Goal: Task Accomplishment & Management: Manage account settings

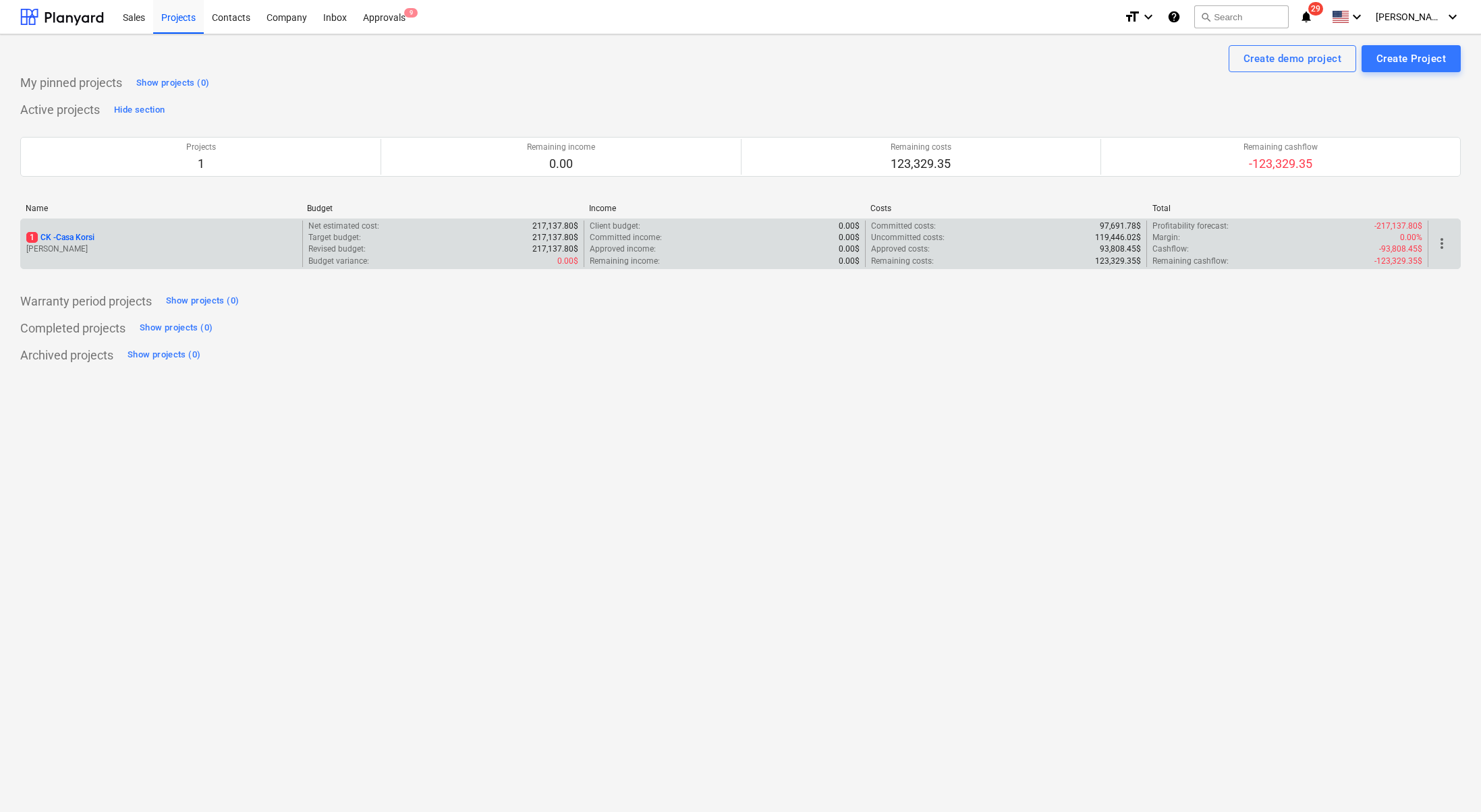
click at [157, 243] on p "[PERSON_NAME]" at bounding box center [161, 249] width 270 height 11
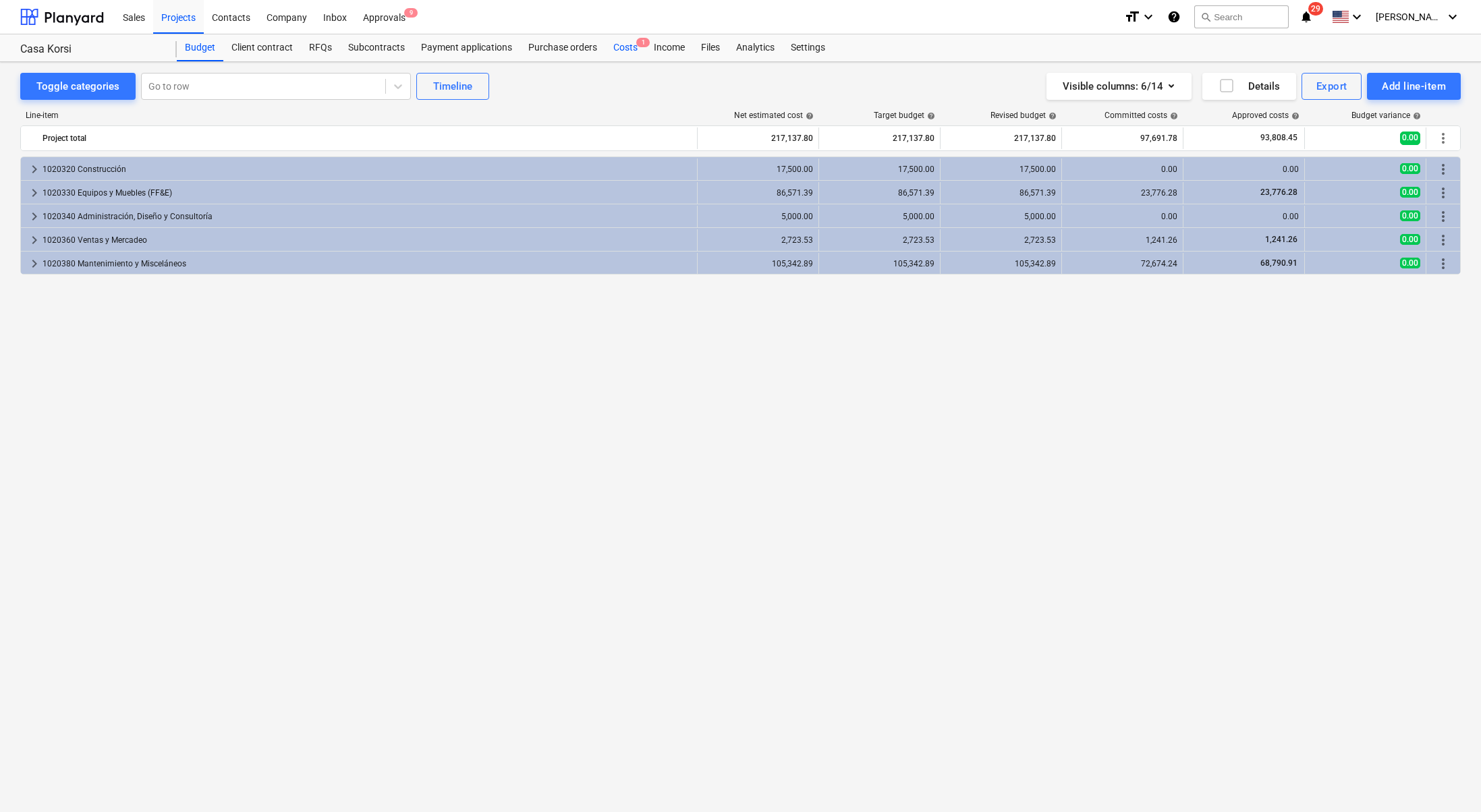
click at [636, 41] on span "1" at bounding box center [643, 42] width 14 height 10
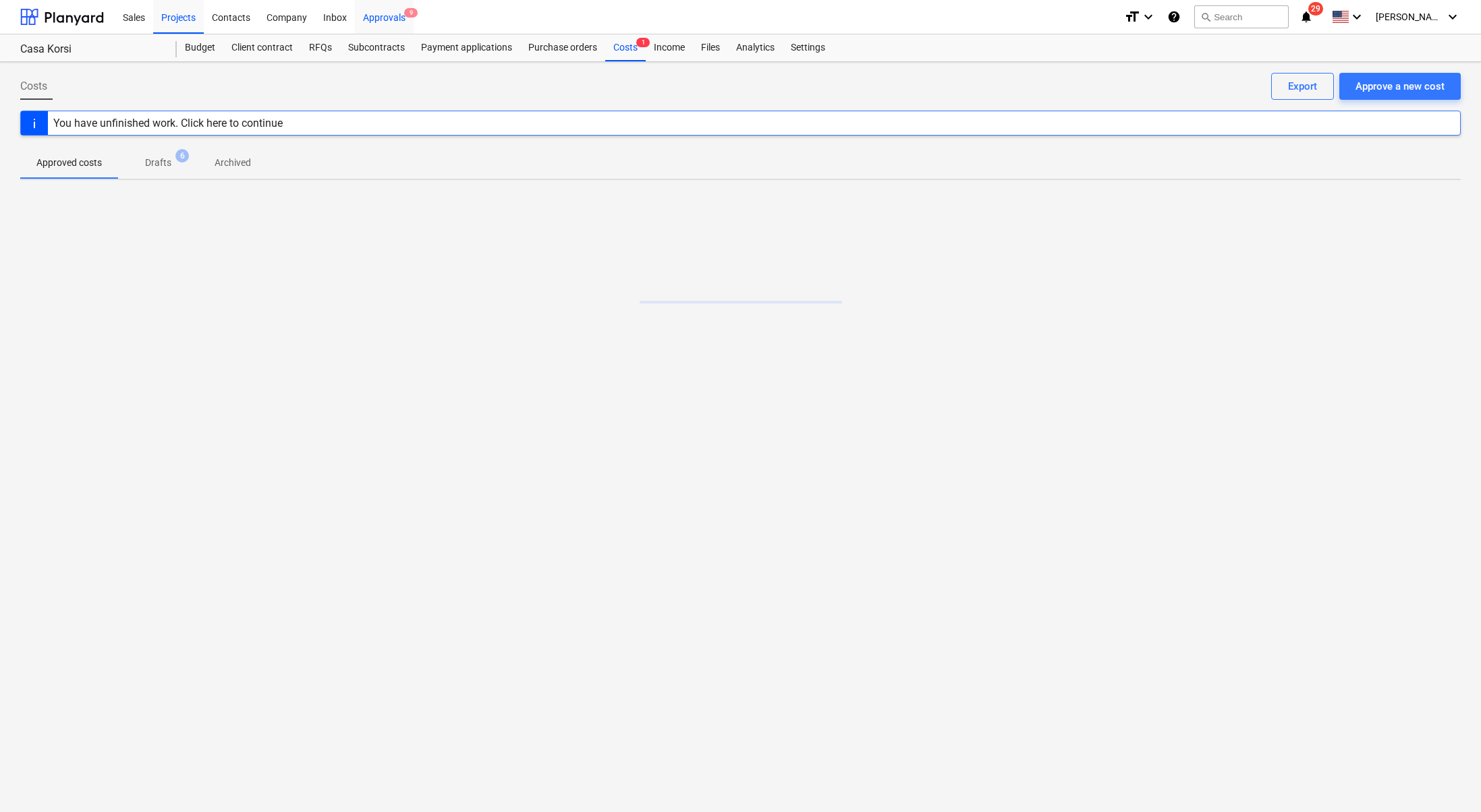
click at [393, 18] on div "Approvals 9" at bounding box center [384, 16] width 59 height 34
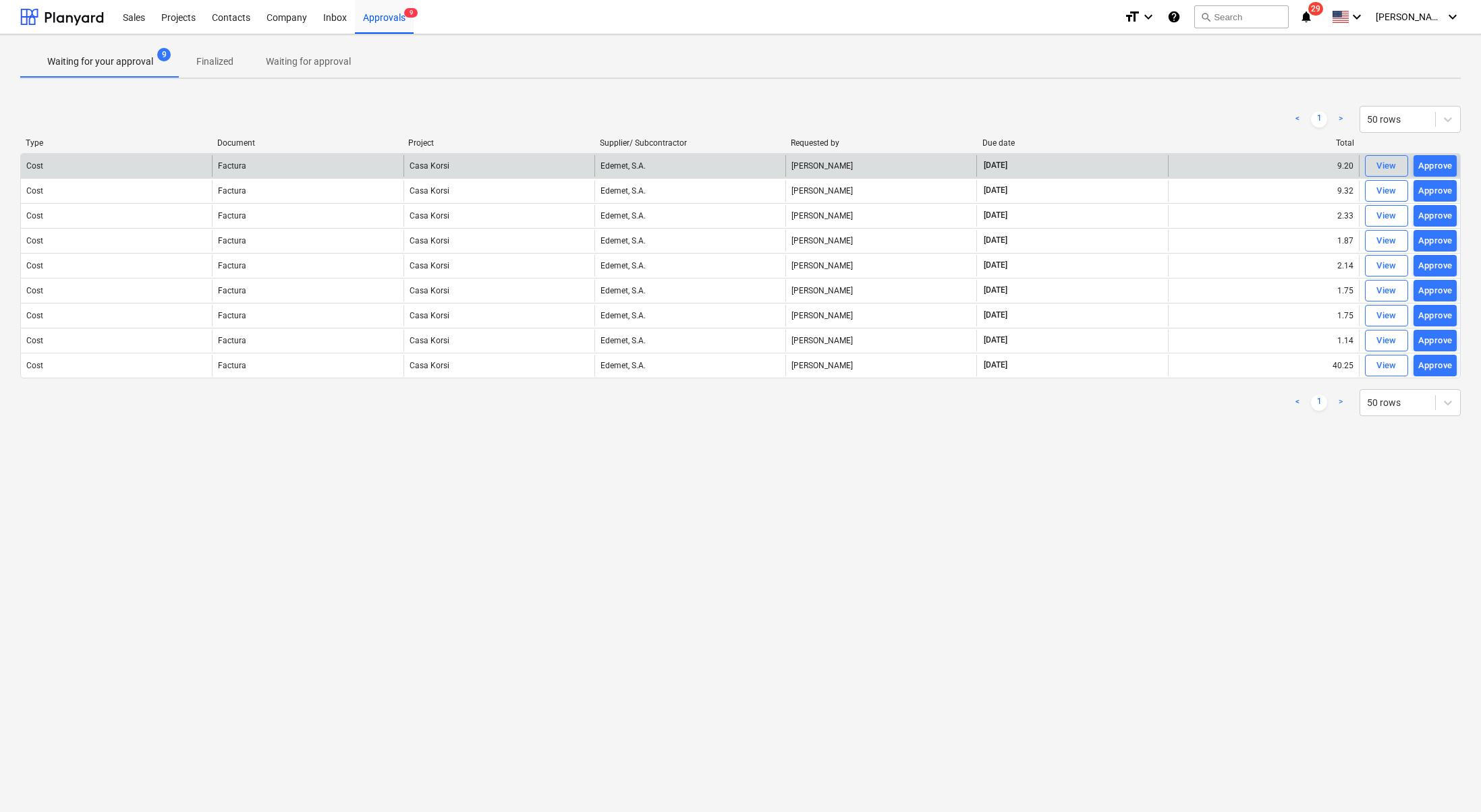
click at [128, 162] on div "Cost" at bounding box center [116, 165] width 191 height 21
click at [239, 164] on div "Factura" at bounding box center [232, 166] width 29 height 10
click at [428, 165] on span "Casa Korsi" at bounding box center [430, 166] width 40 height 10
click at [628, 162] on div "Edemet, S.A." at bounding box center [690, 165] width 191 height 21
click at [1381, 162] on div "View" at bounding box center [1386, 166] width 20 height 16
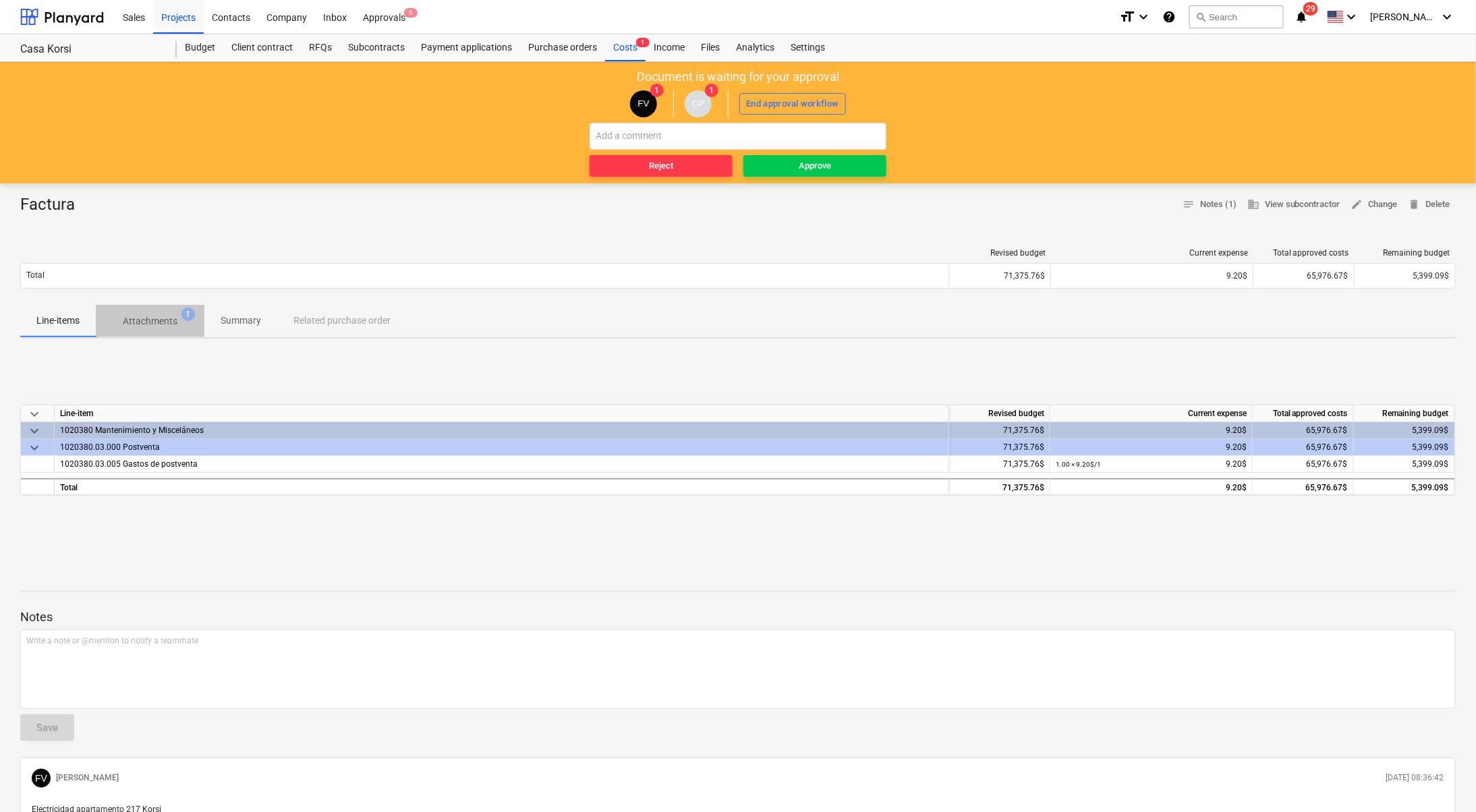
click at [190, 313] on span "1" at bounding box center [188, 314] width 14 height 14
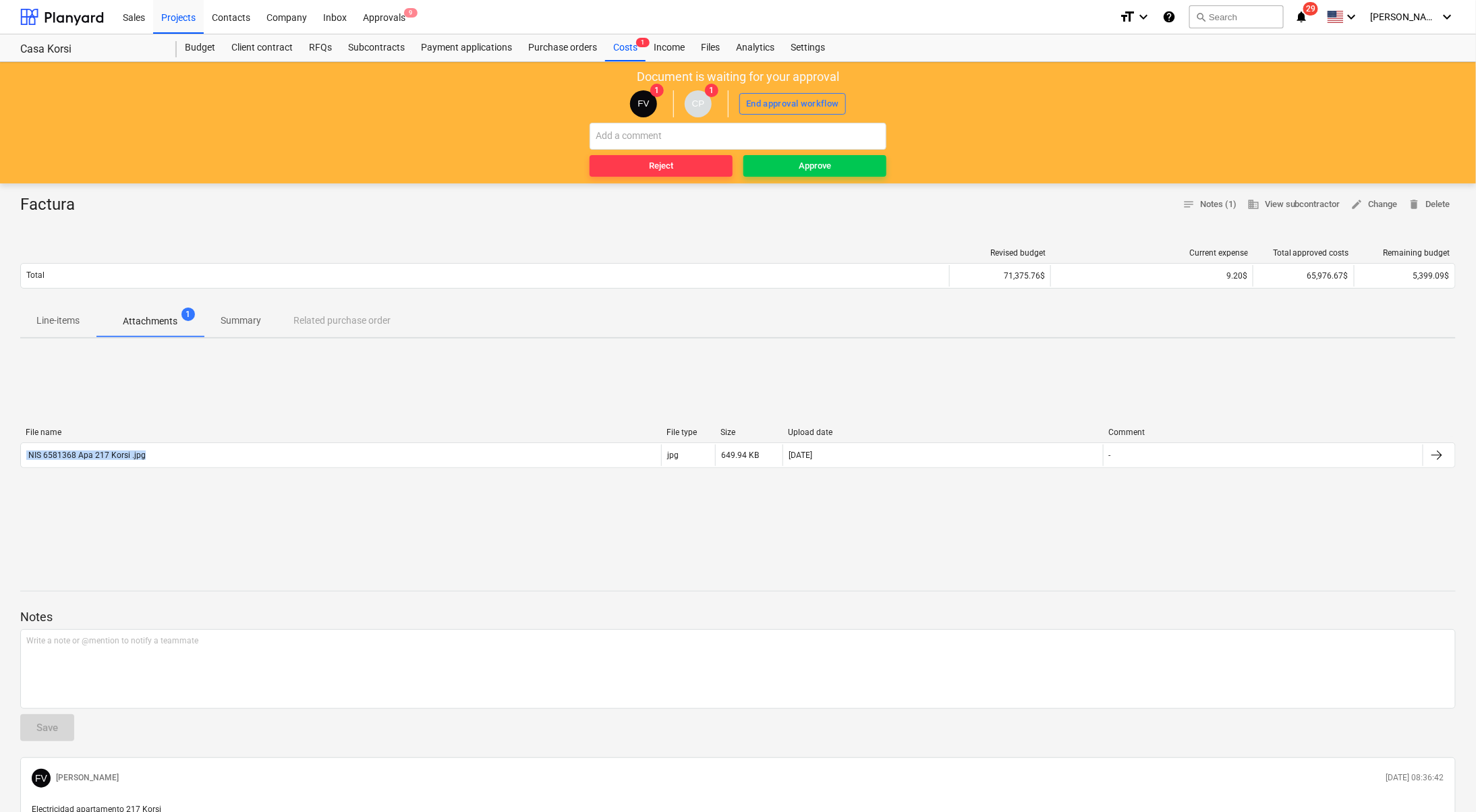
drag, startPoint x: 217, startPoint y: 457, endPoint x: 0, endPoint y: 455, distance: 217.0
click at [0, 455] on div "Factura notes Notes (1) business View subcontractor edit Change delete Delete R…" at bounding box center [738, 542] width 1476 height 717
copy div "NIS 6581368 Apa 217 Korsi .jpg"
click at [713, 136] on input "text" at bounding box center [737, 136] width 297 height 27
paste input "NIS 6581368 Apa 217 Korsi .jpg"
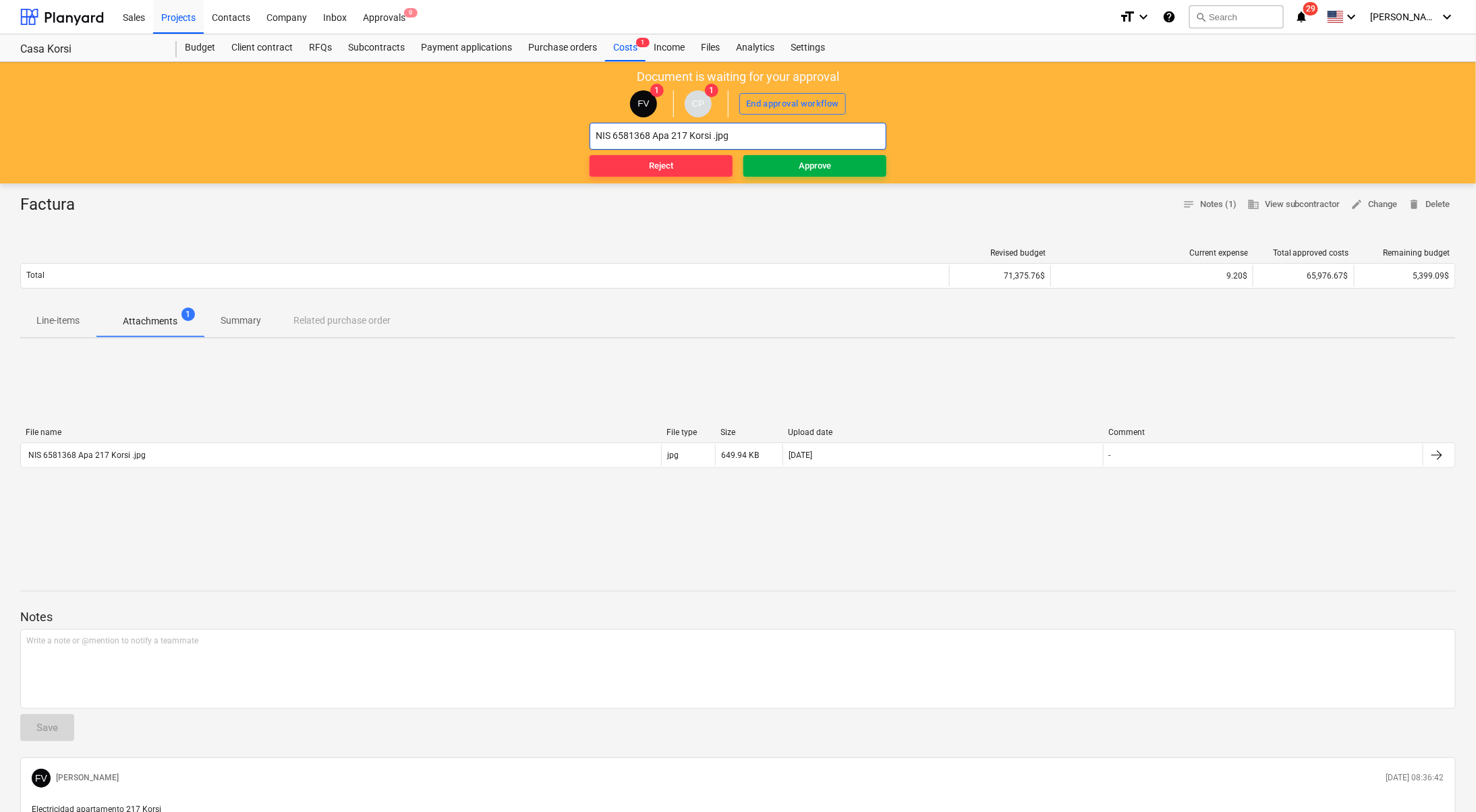
type input "NIS 6581368 Apa 217 Korsi .jpg"
click at [817, 158] on div "Approve" at bounding box center [814, 166] width 33 height 16
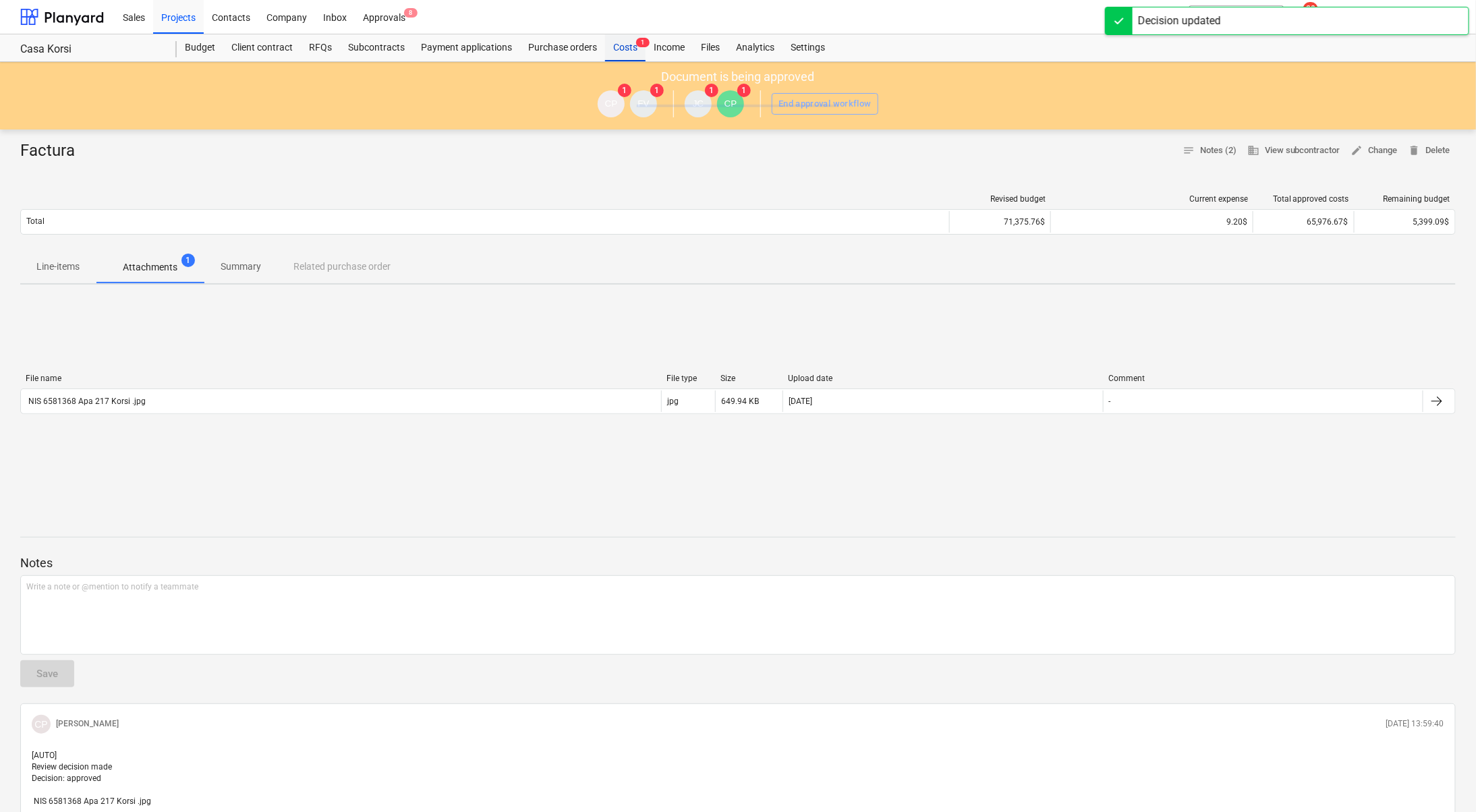
click at [614, 51] on div "Costs 1" at bounding box center [625, 48] width 41 height 27
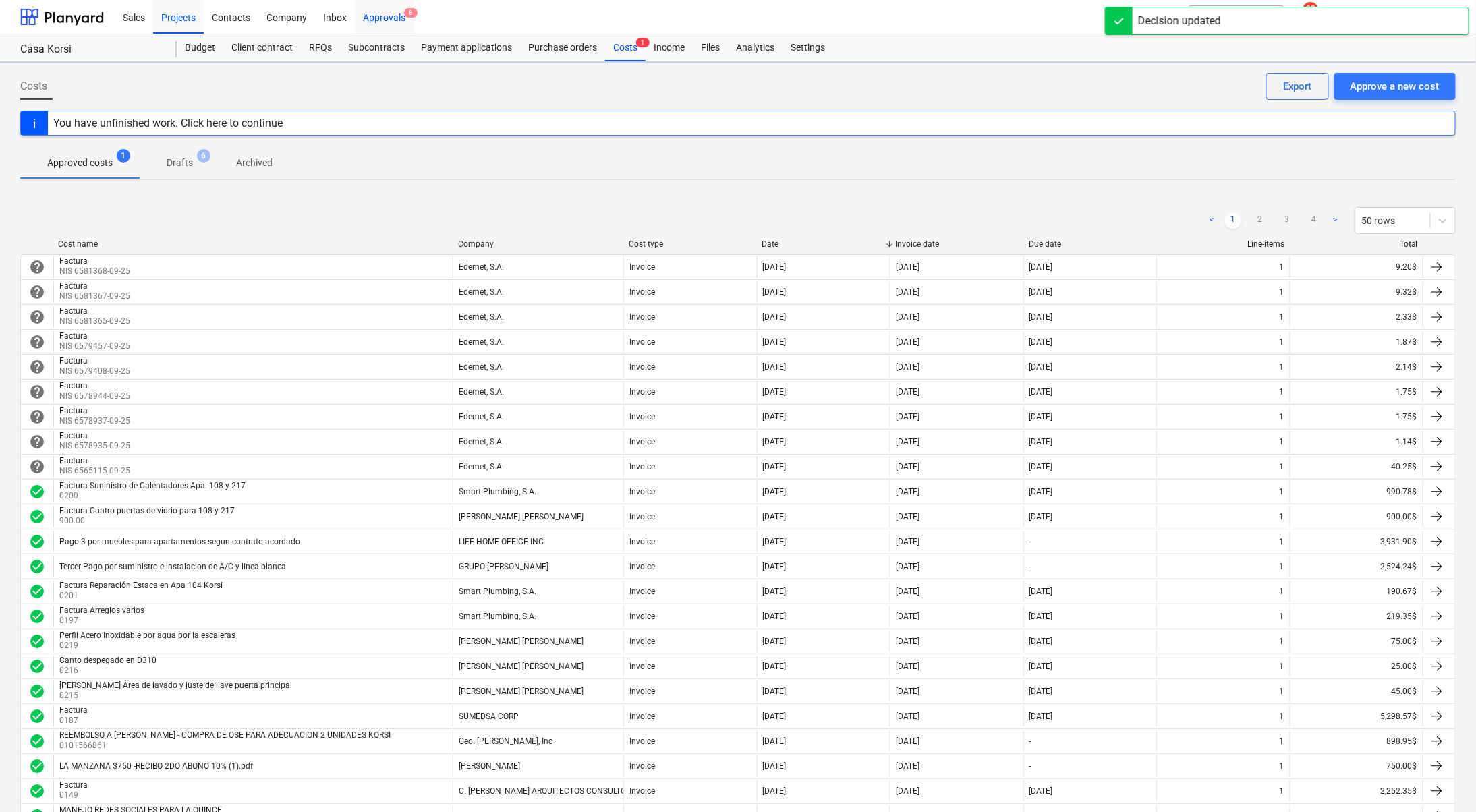
click at [390, 8] on div "Approvals 8" at bounding box center [384, 16] width 59 height 34
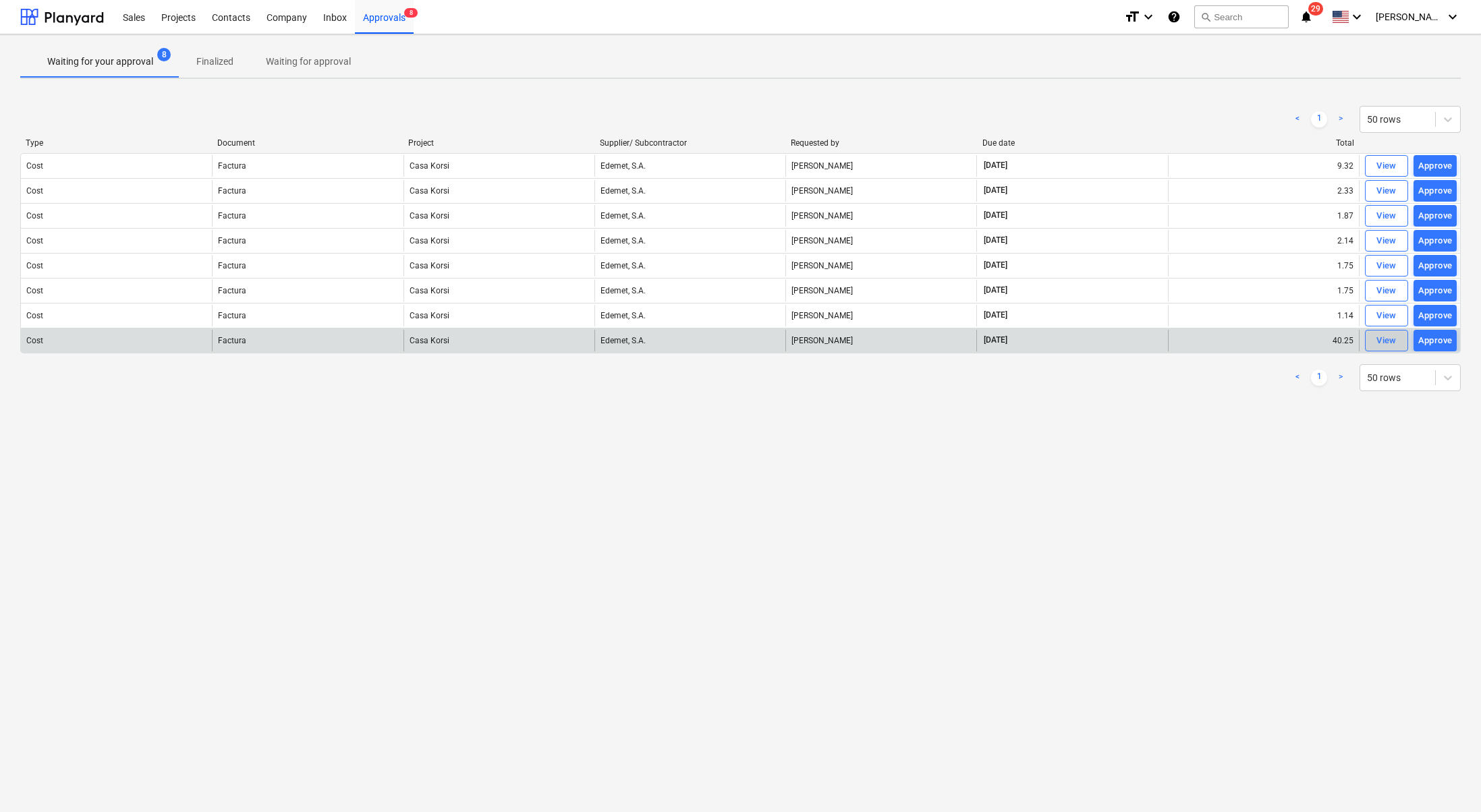
click at [1394, 338] on div "View" at bounding box center [1386, 341] width 20 height 16
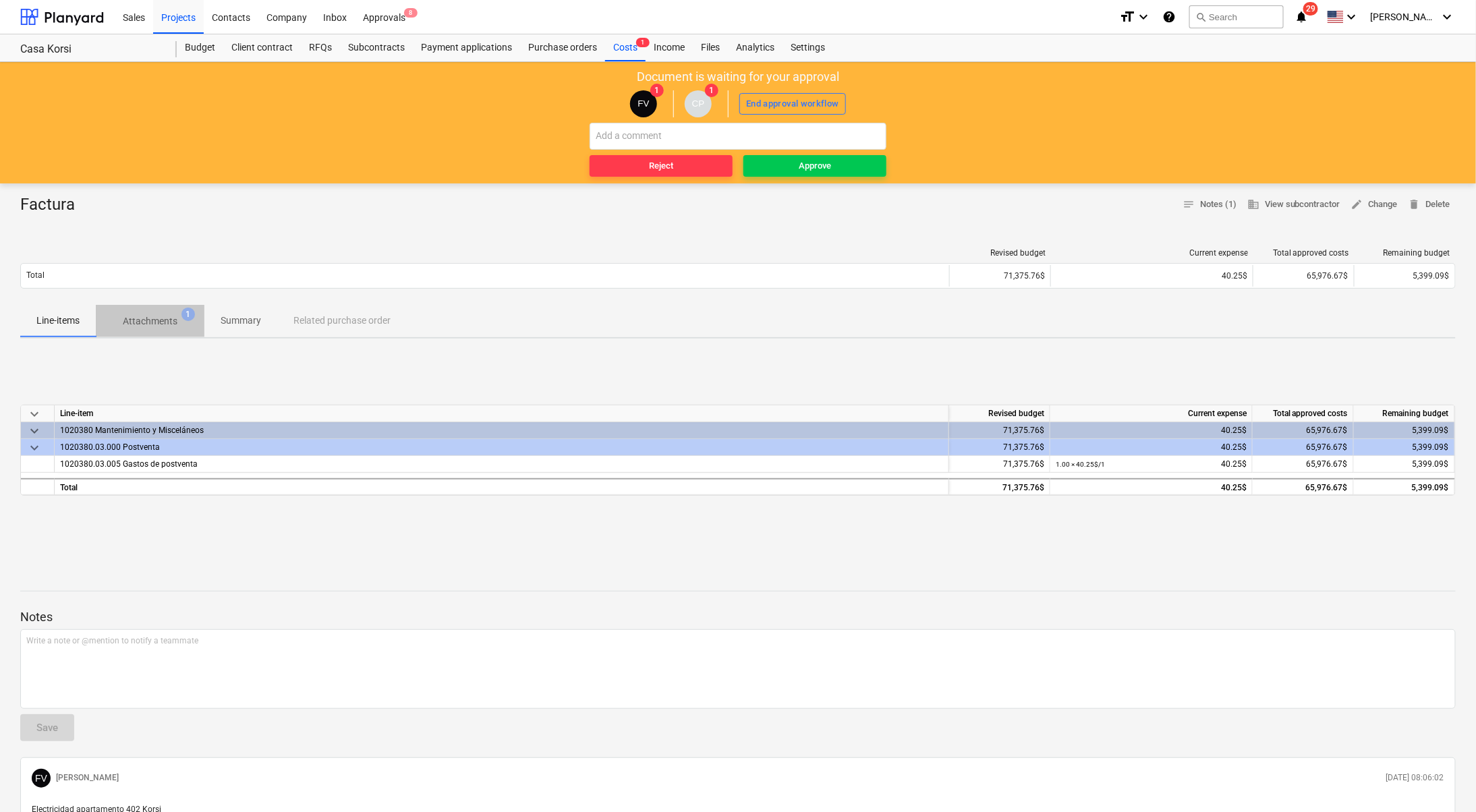
drag, startPoint x: 162, startPoint y: 313, endPoint x: 180, endPoint y: 358, distance: 48.5
click at [162, 314] on p "Attachments" at bounding box center [150, 321] width 55 height 14
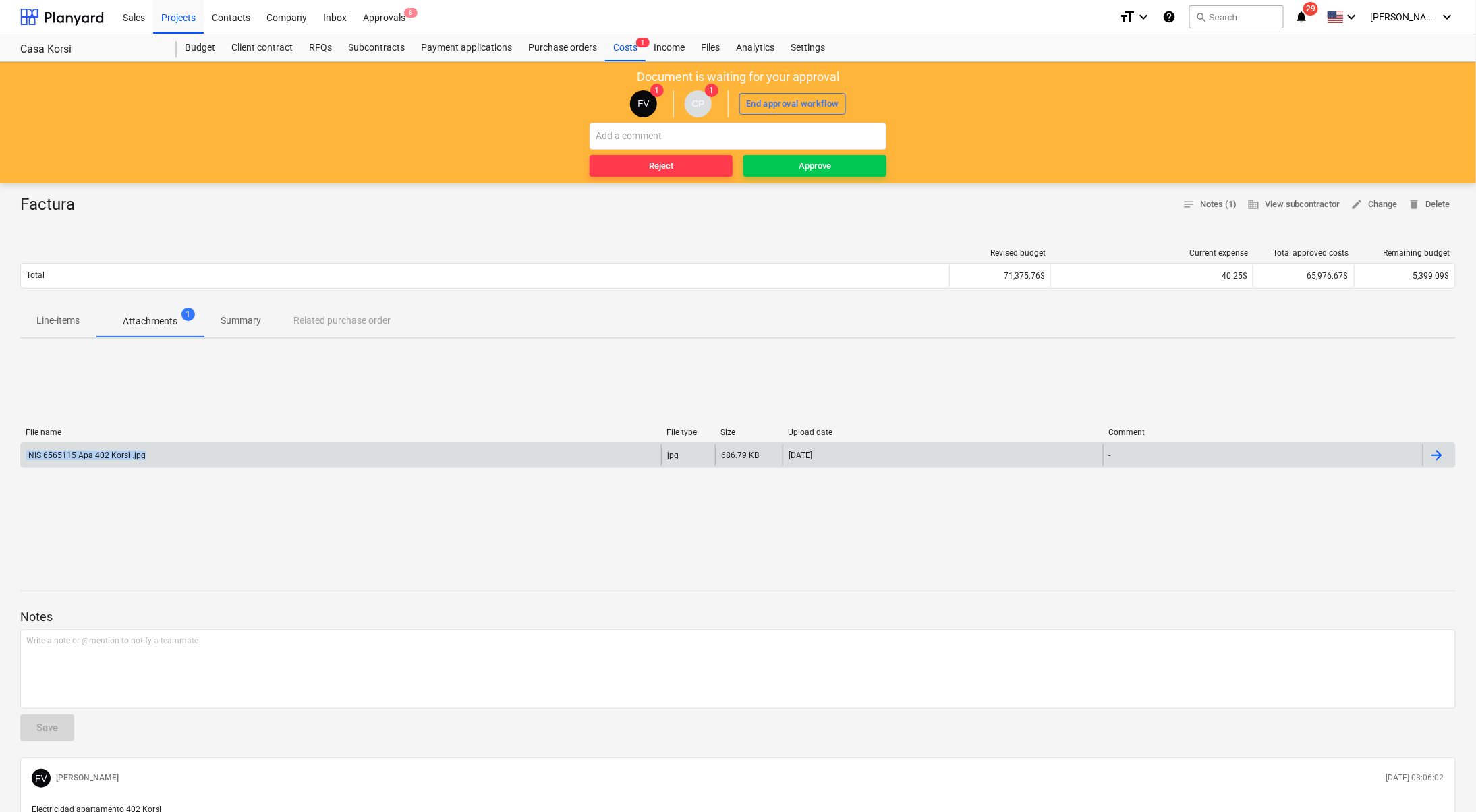
drag, startPoint x: 180, startPoint y: 453, endPoint x: 25, endPoint y: 451, distance: 155.0
click at [25, 451] on div "NIS 6565115 Apa 402 Korsi .jpg" at bounding box center [340, 455] width 640 height 21
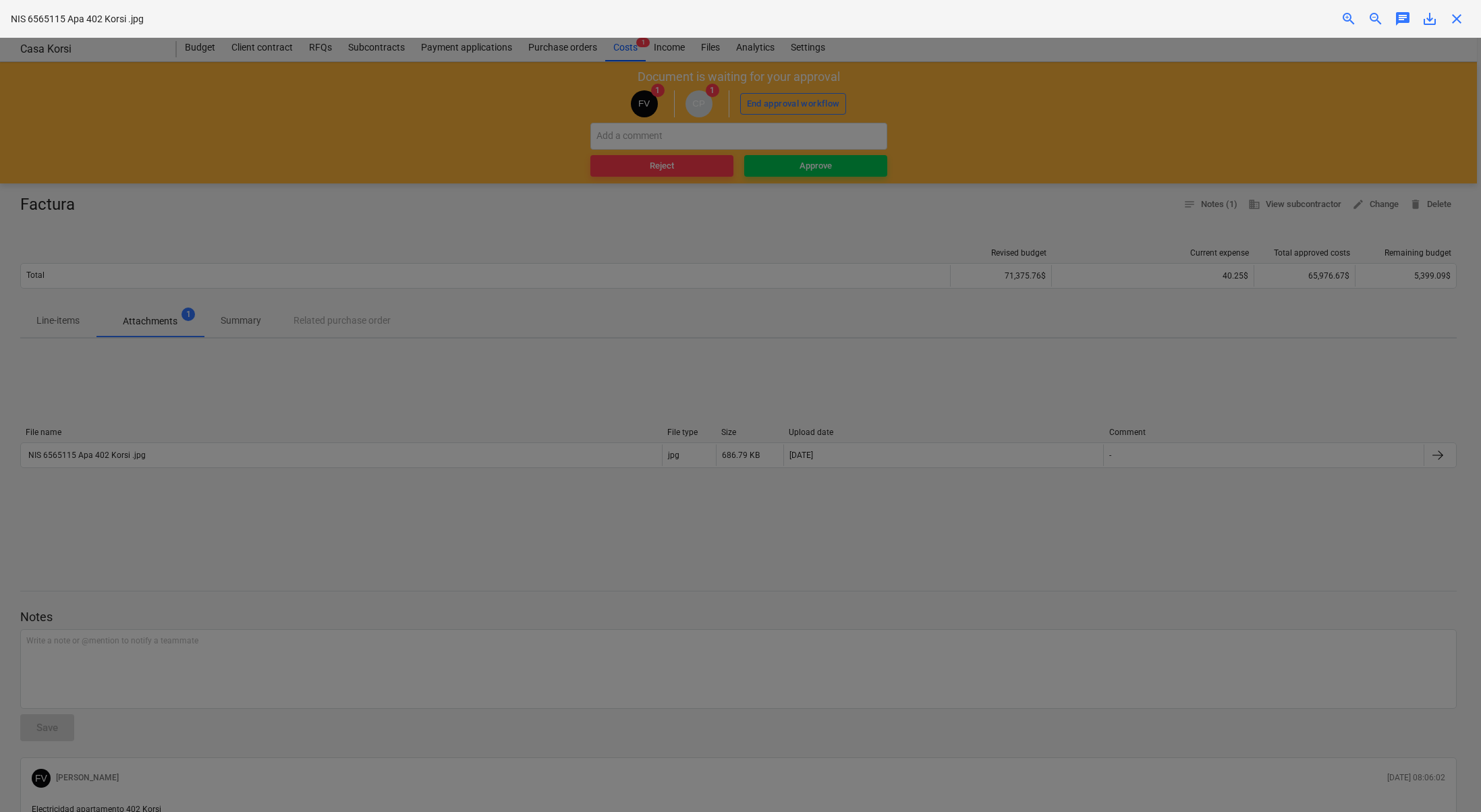
click at [763, 251] on div at bounding box center [740, 425] width 1481 height 775
drag, startPoint x: 170, startPoint y: 463, endPoint x: 25, endPoint y: 456, distance: 145.2
click at [21, 458] on div at bounding box center [740, 425] width 1481 height 775
click at [149, 519] on div at bounding box center [740, 425] width 1481 height 775
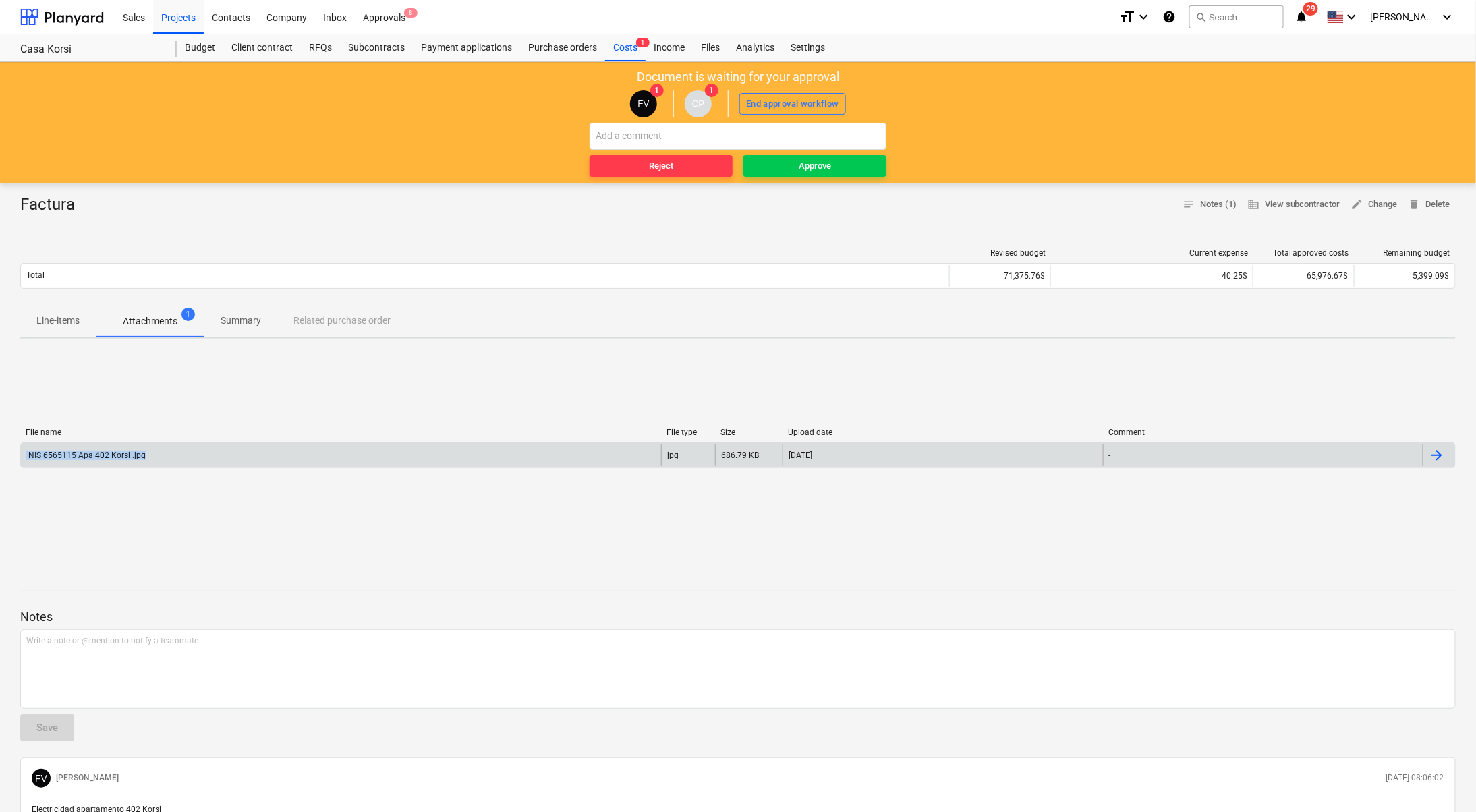
drag, startPoint x: 177, startPoint y: 453, endPoint x: 20, endPoint y: 453, distance: 157.0
click at [21, 453] on div "NIS 6565115 Apa 402 Korsi .jpg" at bounding box center [340, 455] width 640 height 21
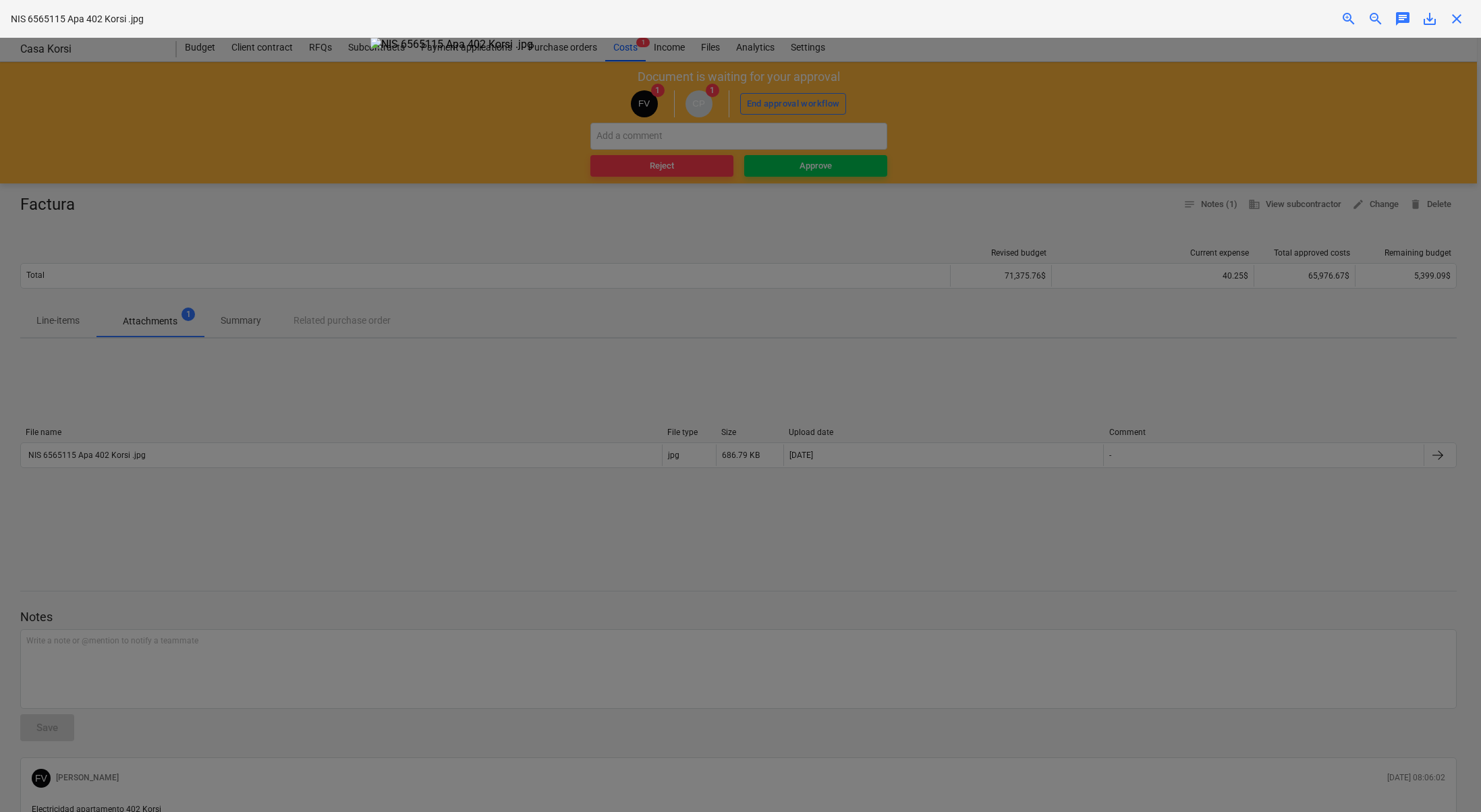
copy div "NIS 6565115 Apa 402 Korsi .jpg"
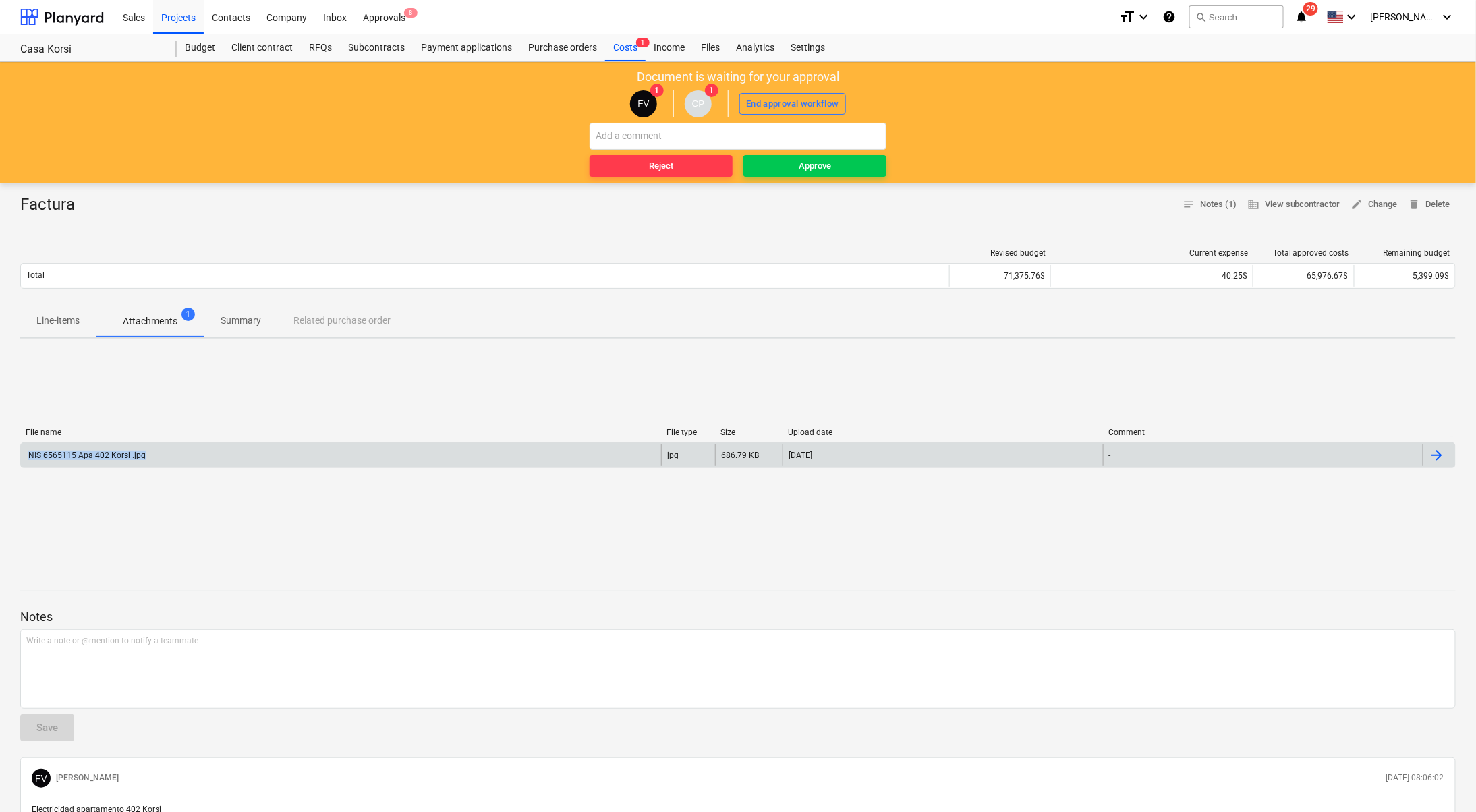
drag, startPoint x: 152, startPoint y: 457, endPoint x: 32, endPoint y: 451, distance: 120.1
click at [32, 451] on div "NIS 6565115 Apa 402 Korsi .jpg" at bounding box center [340, 455] width 640 height 21
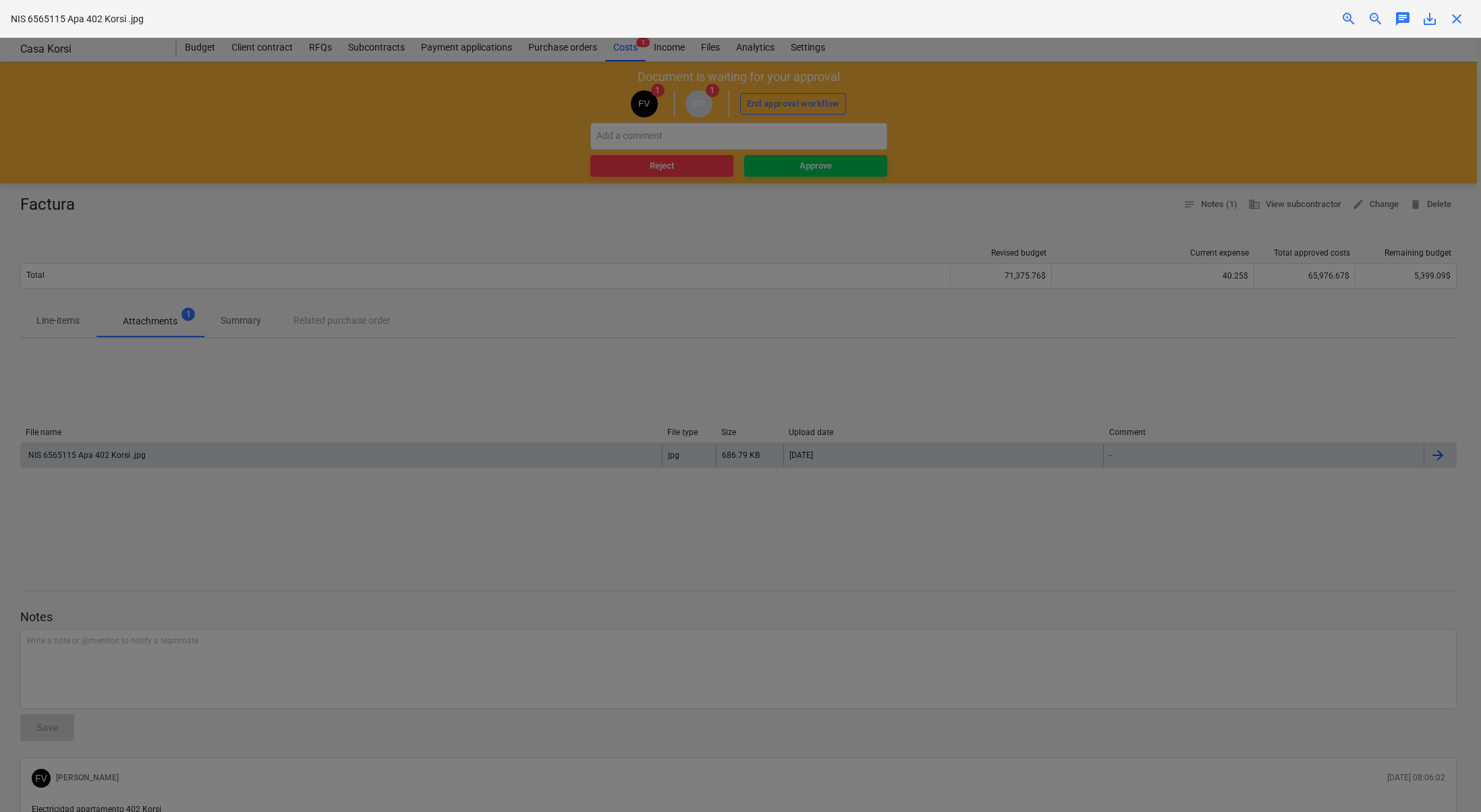
click at [727, 141] on div at bounding box center [740, 425] width 1481 height 775
click at [747, 51] on img at bounding box center [740, 44] width 740 height 13
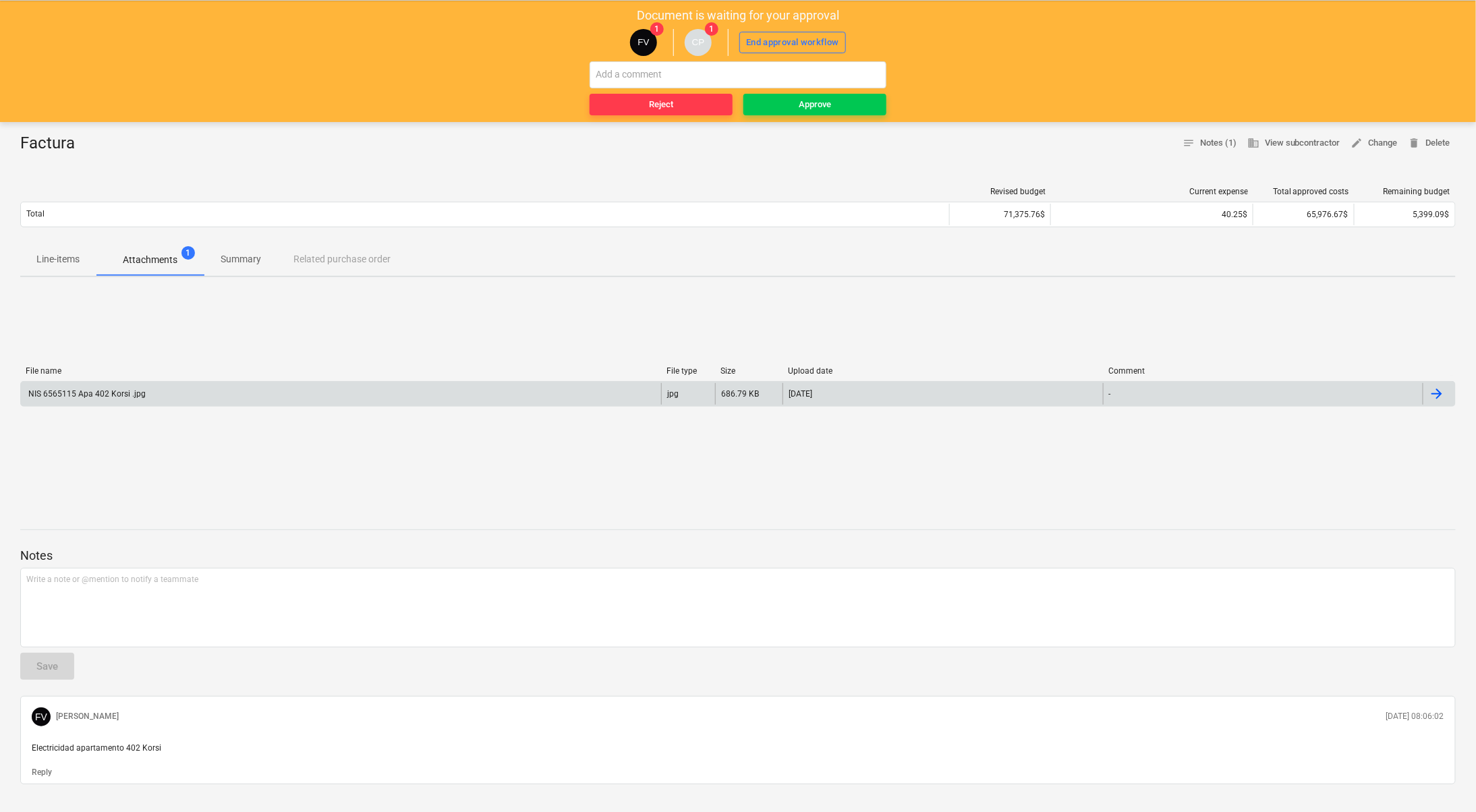
scroll to position [84, 0]
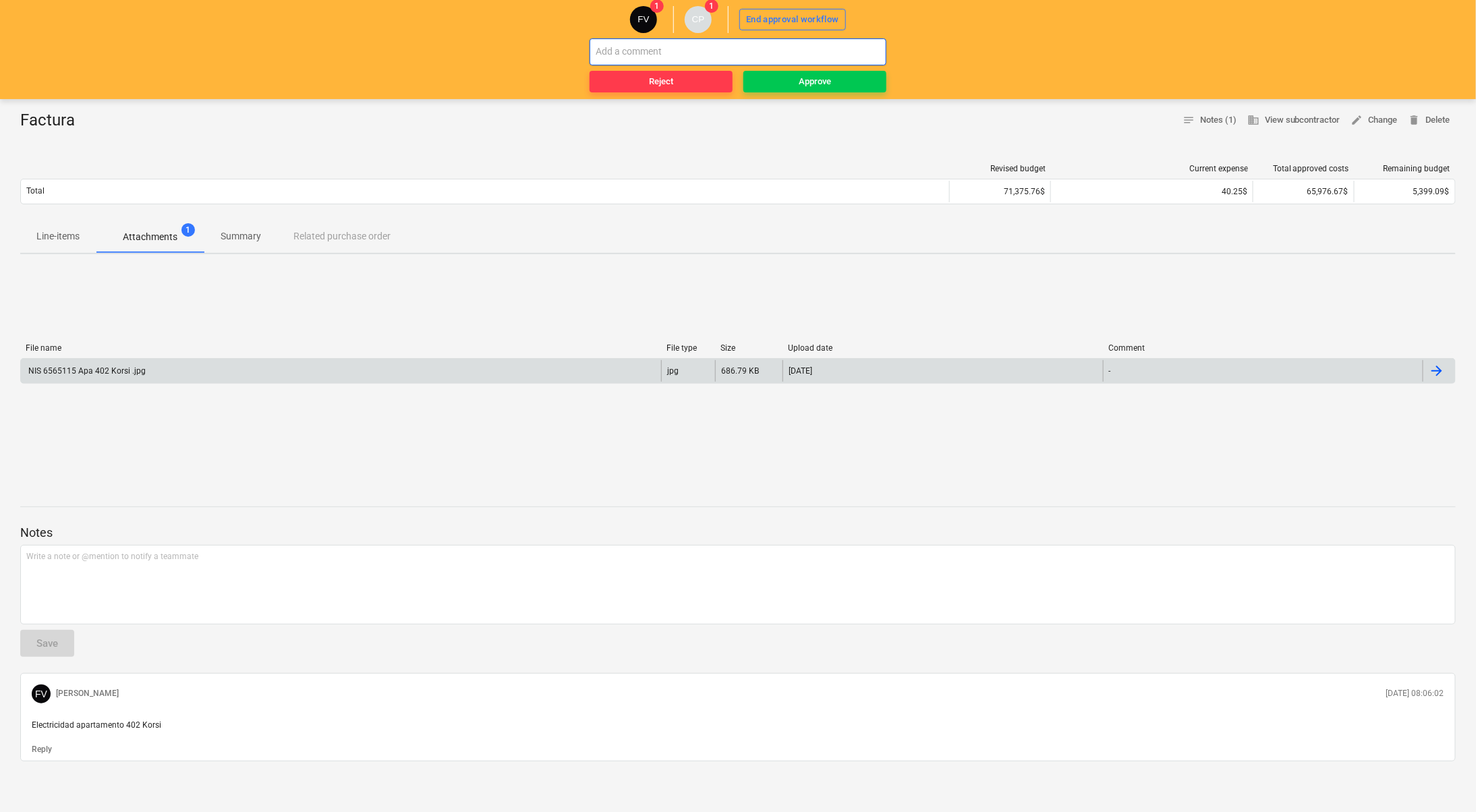
click at [837, 45] on input "text" at bounding box center [737, 52] width 297 height 27
paste input "NIS 6581368 Apa 217 Korsi .jpg"
type input "NIS 6581368 Apa 217 Korsi .jpg"
drag, startPoint x: 26, startPoint y: 364, endPoint x: 142, endPoint y: 367, distance: 116.0
click at [142, 367] on div "NIS 6565115 Apa 402 Korsi .jpg" at bounding box center [340, 371] width 640 height 21
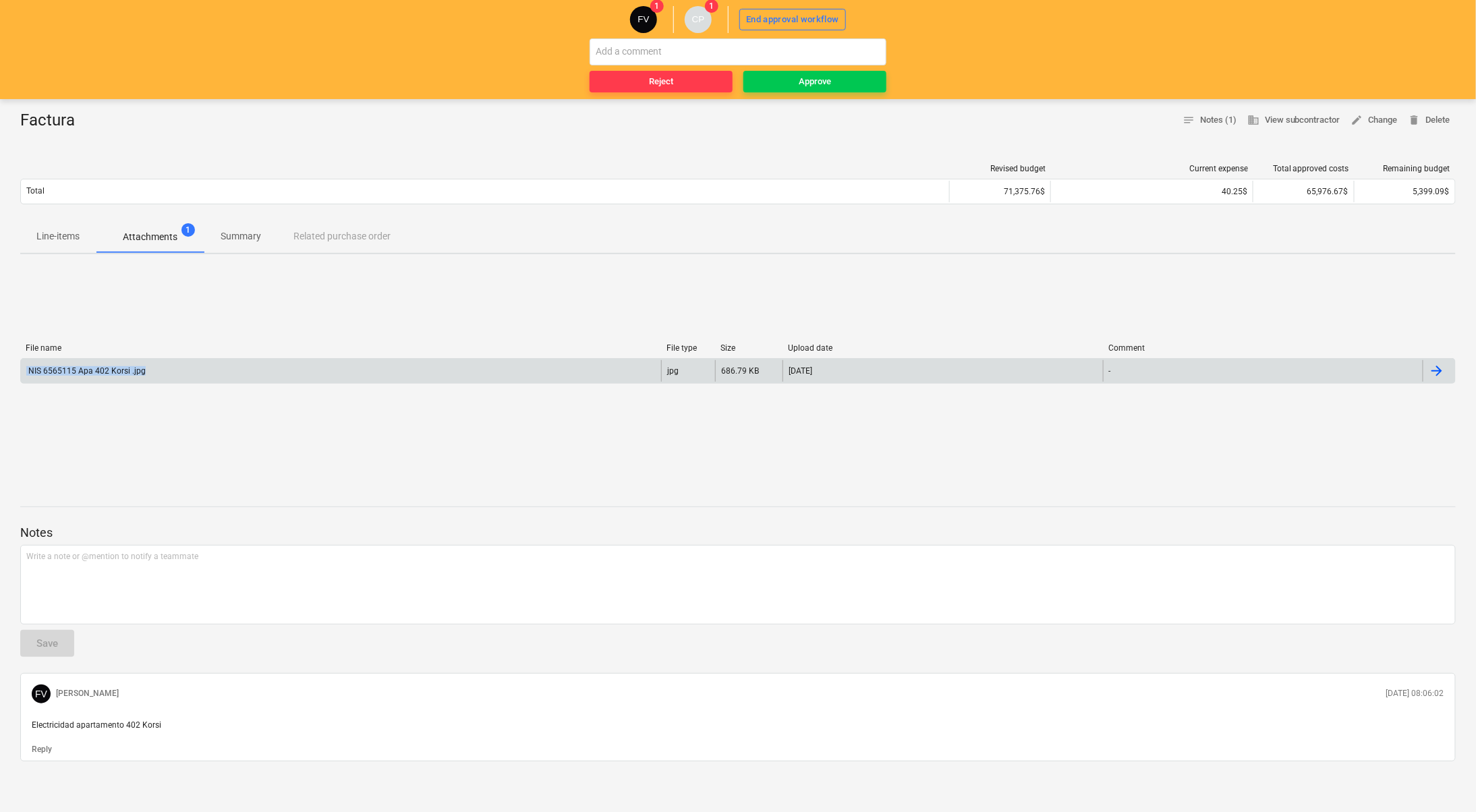
copy div "NIS 6565115 Apa 402 Korsi .jpg"
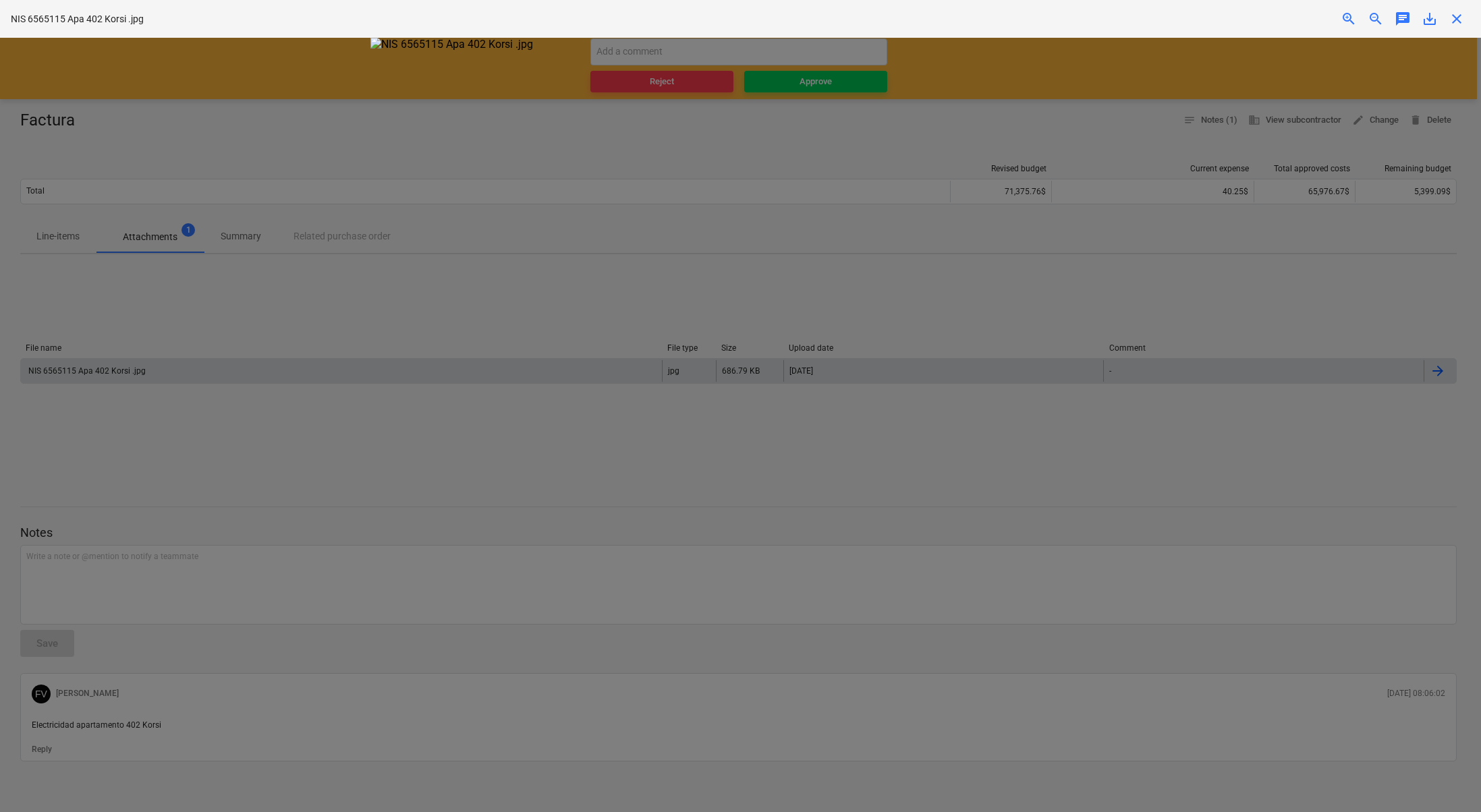
click at [11, 418] on div at bounding box center [740, 425] width 1481 height 775
click at [78, 427] on div at bounding box center [740, 425] width 1481 height 775
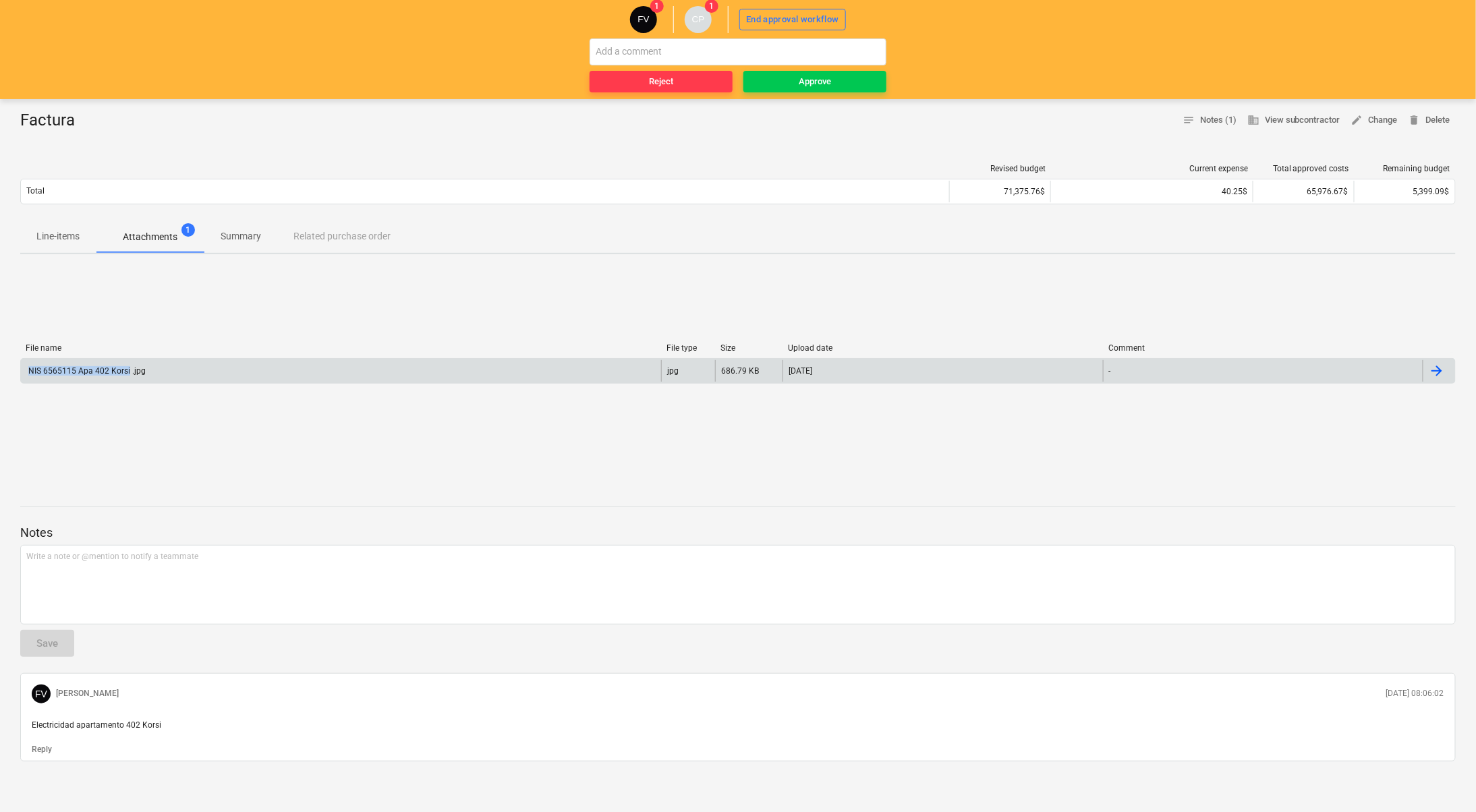
drag, startPoint x: 126, startPoint y: 363, endPoint x: 29, endPoint y: 367, distance: 97.1
click at [29, 367] on div "NIS 6565115 Apa 402 Korsi .jpg" at bounding box center [340, 371] width 640 height 21
copy div "NIS 6565115 Apa 402 Korsi"
click at [79, 373] on div "NIS 6565115 Apa 402 Korsi .jpg" at bounding box center [86, 371] width 119 height 10
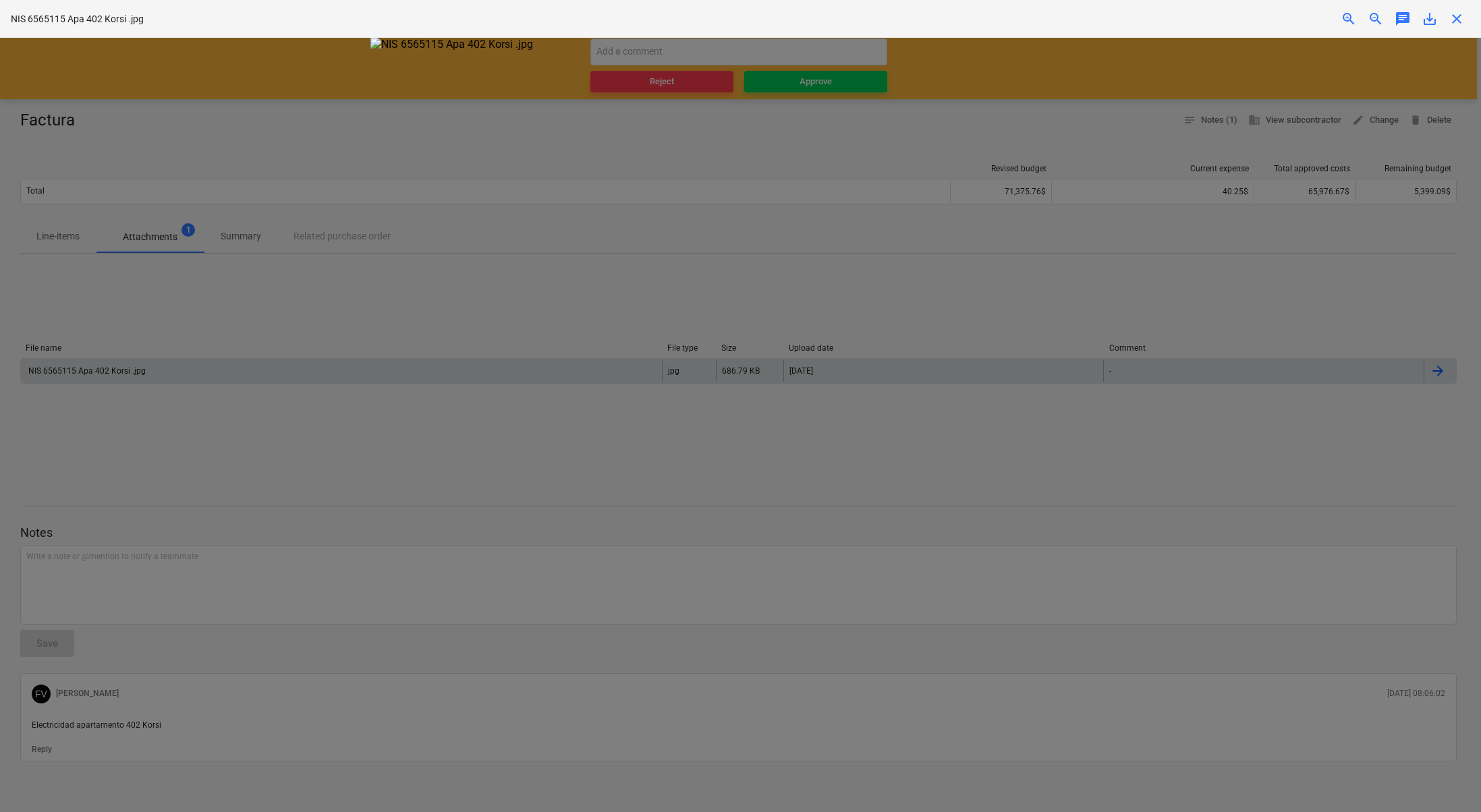
click at [256, 405] on div at bounding box center [740, 425] width 1481 height 775
click at [1215, 286] on div at bounding box center [740, 425] width 1481 height 775
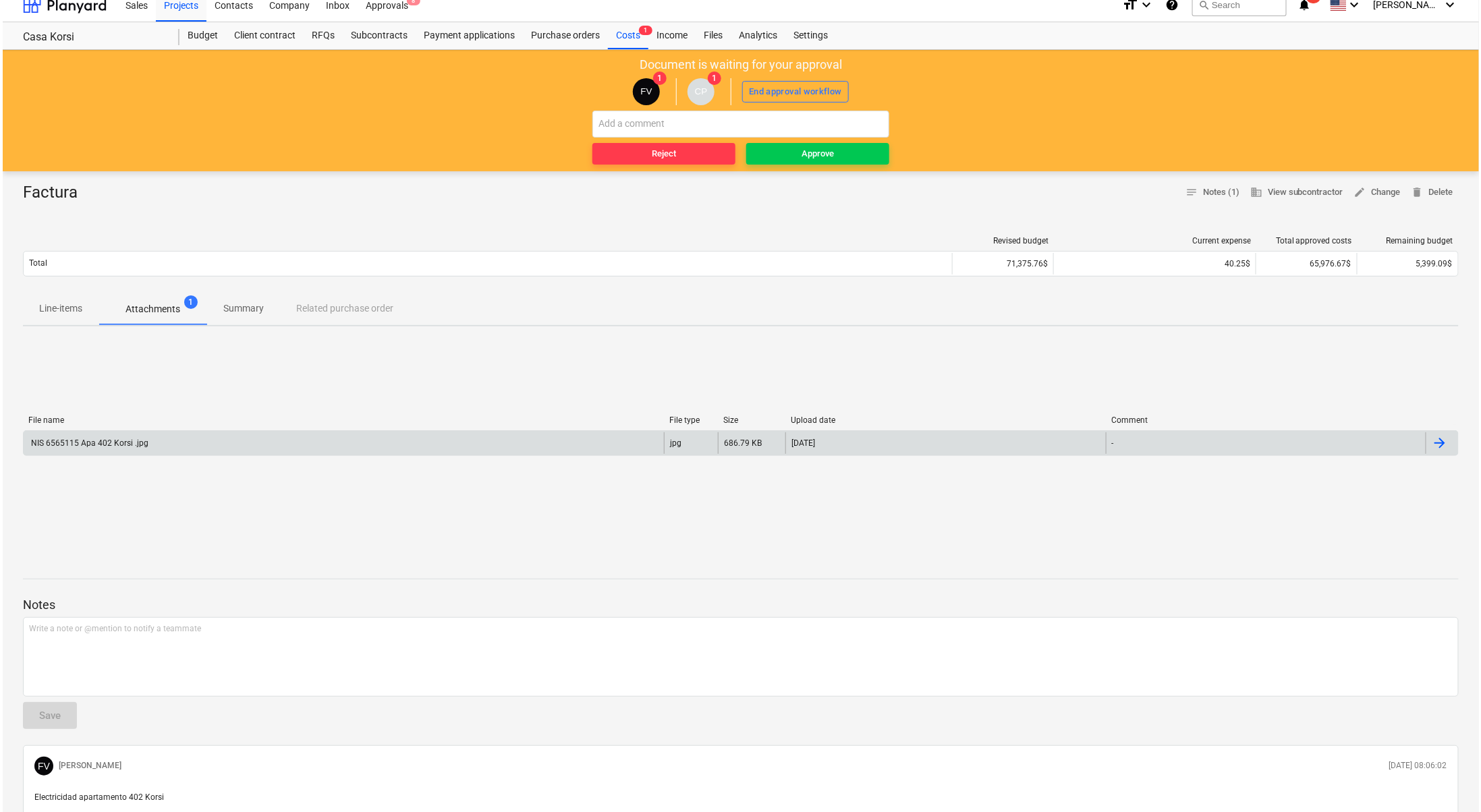
scroll to position [0, 0]
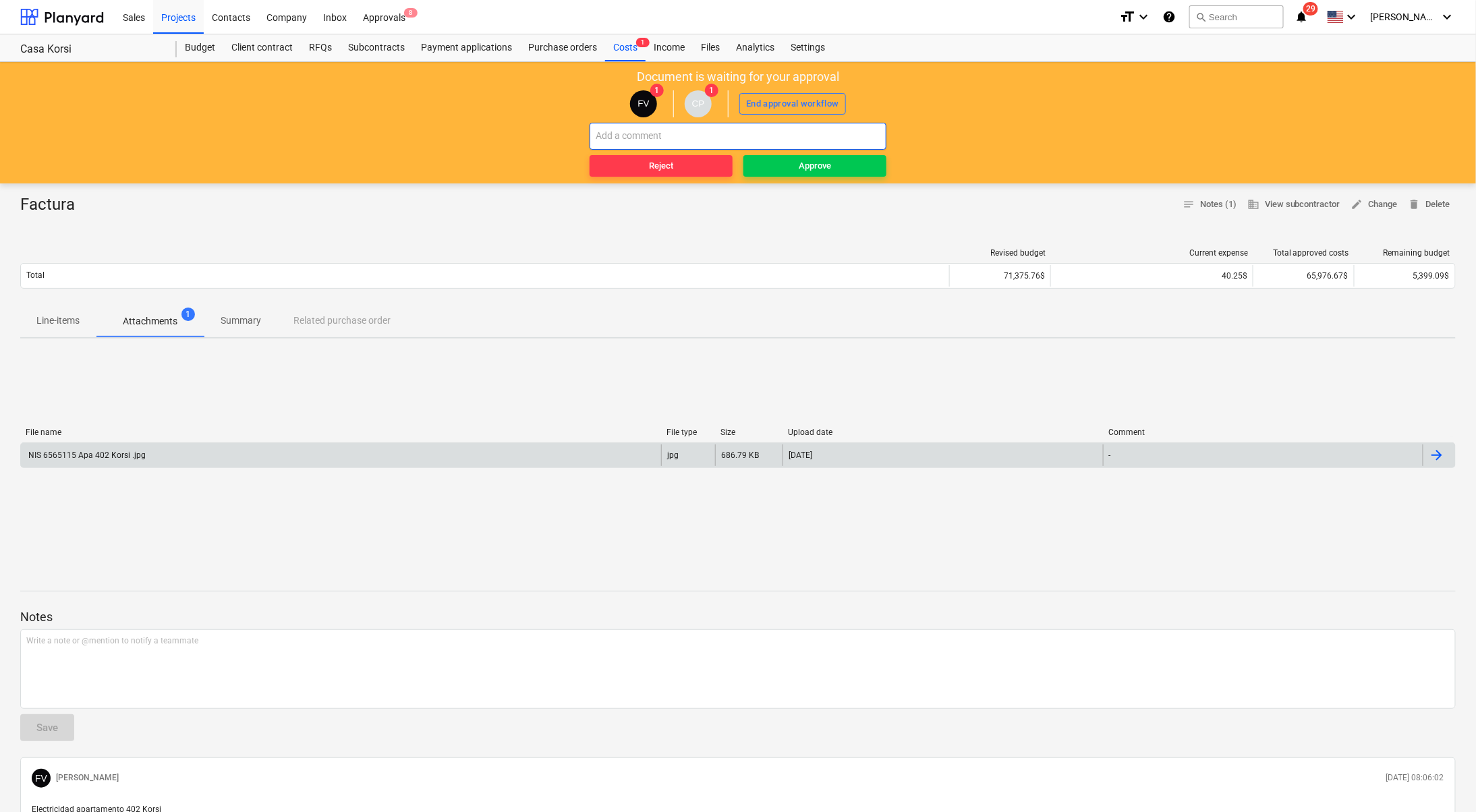
click at [677, 140] on input "text" at bounding box center [737, 136] width 297 height 27
type input "NIS 6565115 APT 402 KORSI"
click at [783, 158] on span "Approve" at bounding box center [814, 166] width 132 height 16
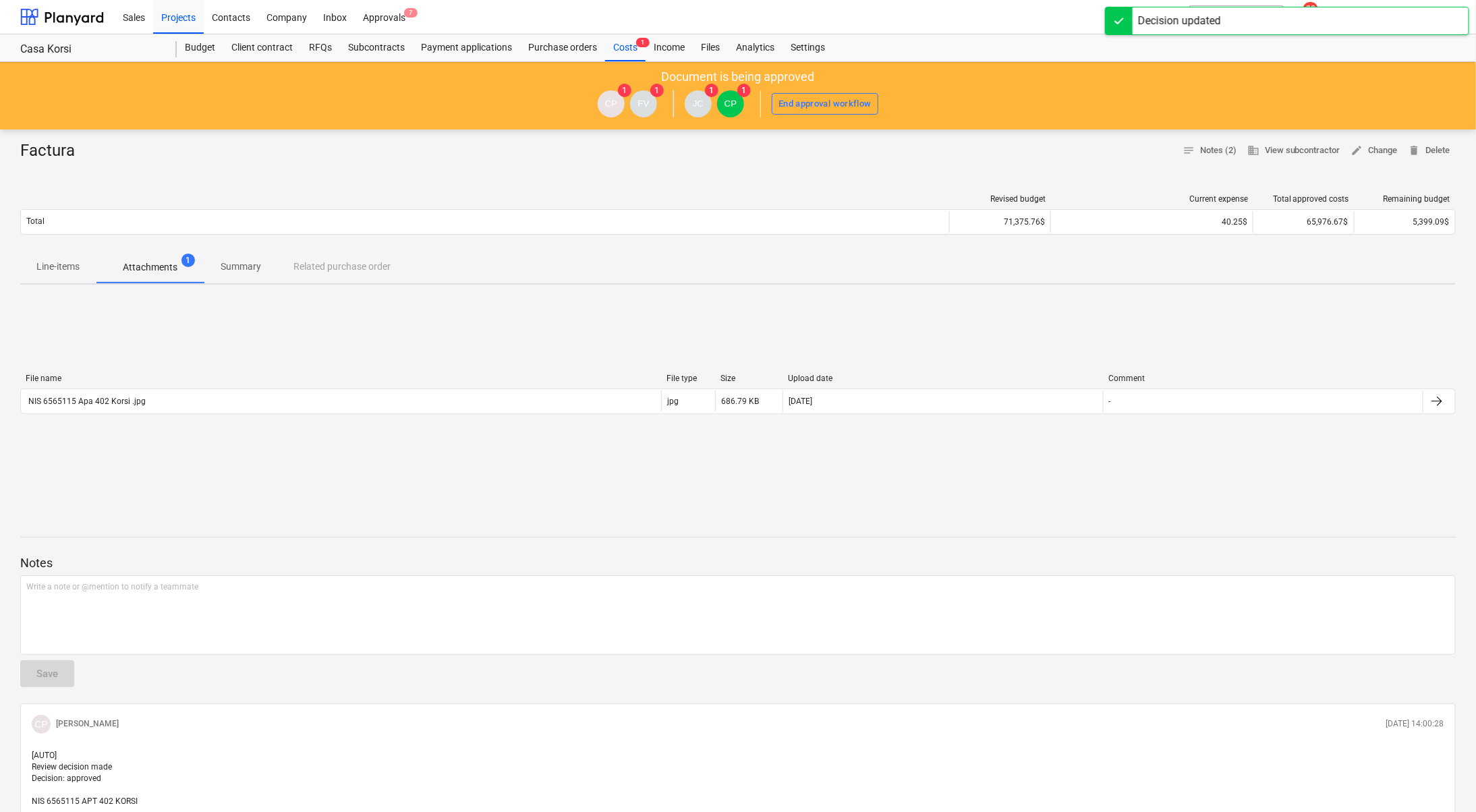
drag, startPoint x: 635, startPoint y: 51, endPoint x: 779, endPoint y: 2, distance: 152.1
click at [636, 51] on div "Costs 1" at bounding box center [625, 48] width 41 height 27
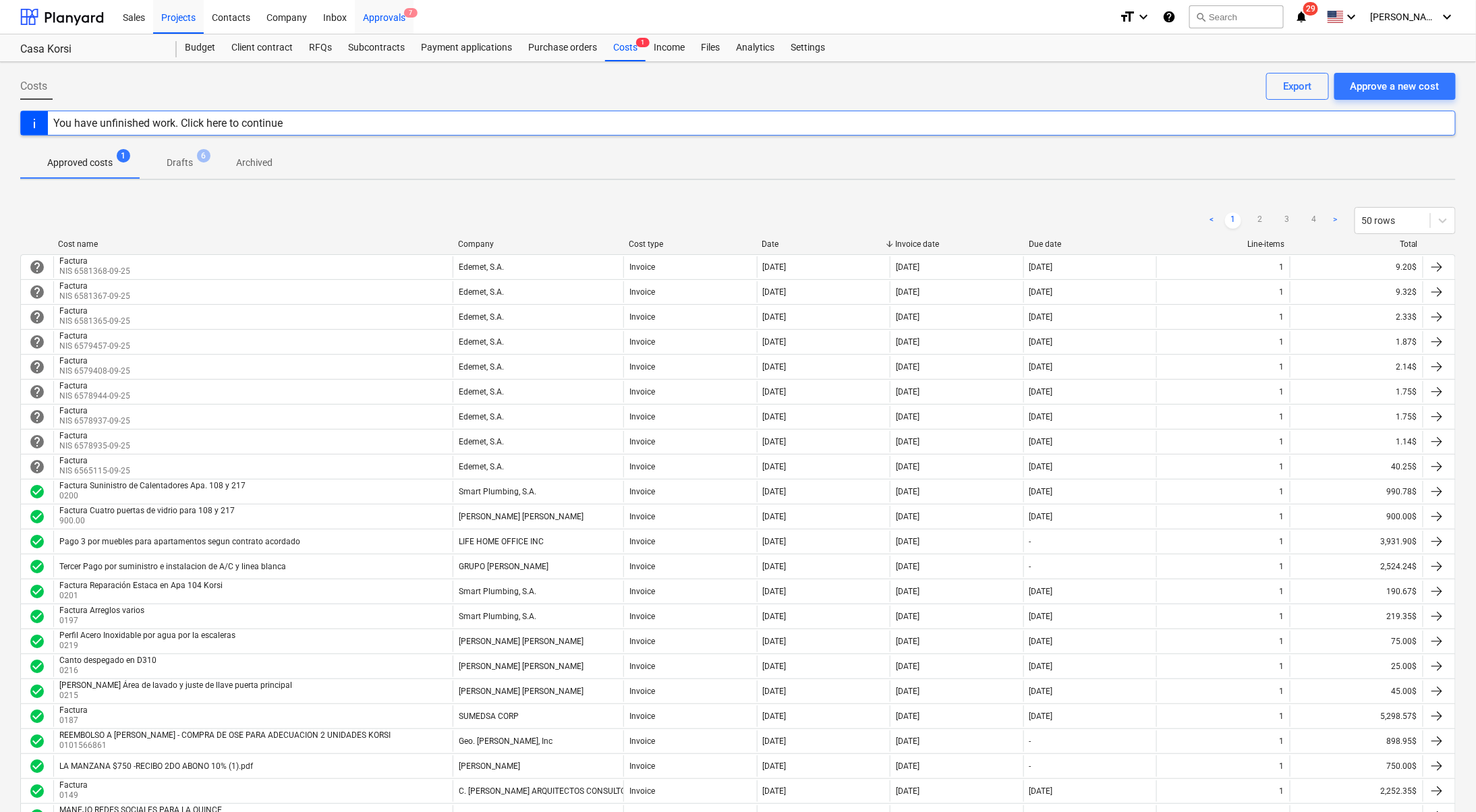
click at [411, 10] on span "7" at bounding box center [410, 13] width 14 height 10
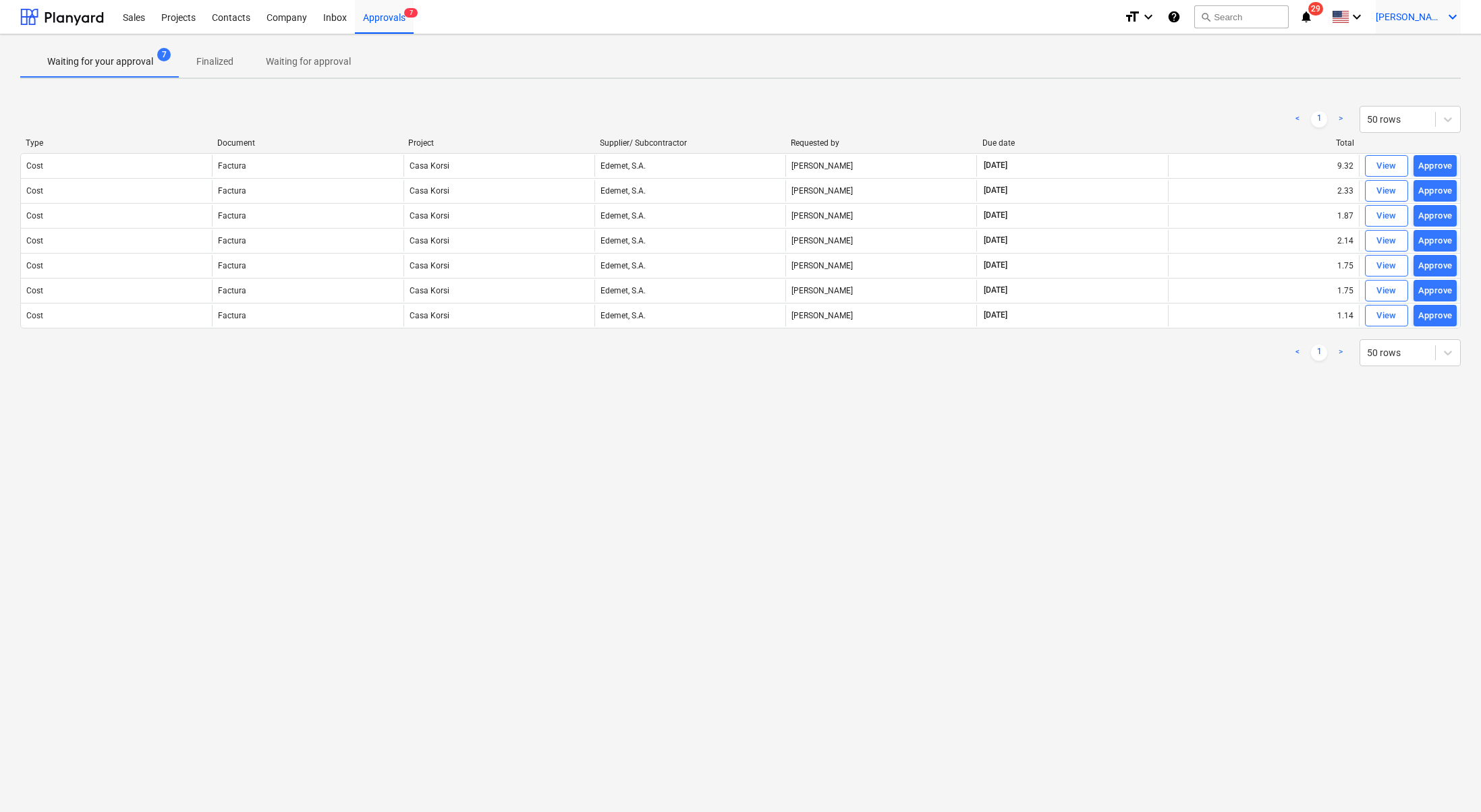
click at [1441, 14] on span "[PERSON_NAME]" at bounding box center [1409, 17] width 68 height 11
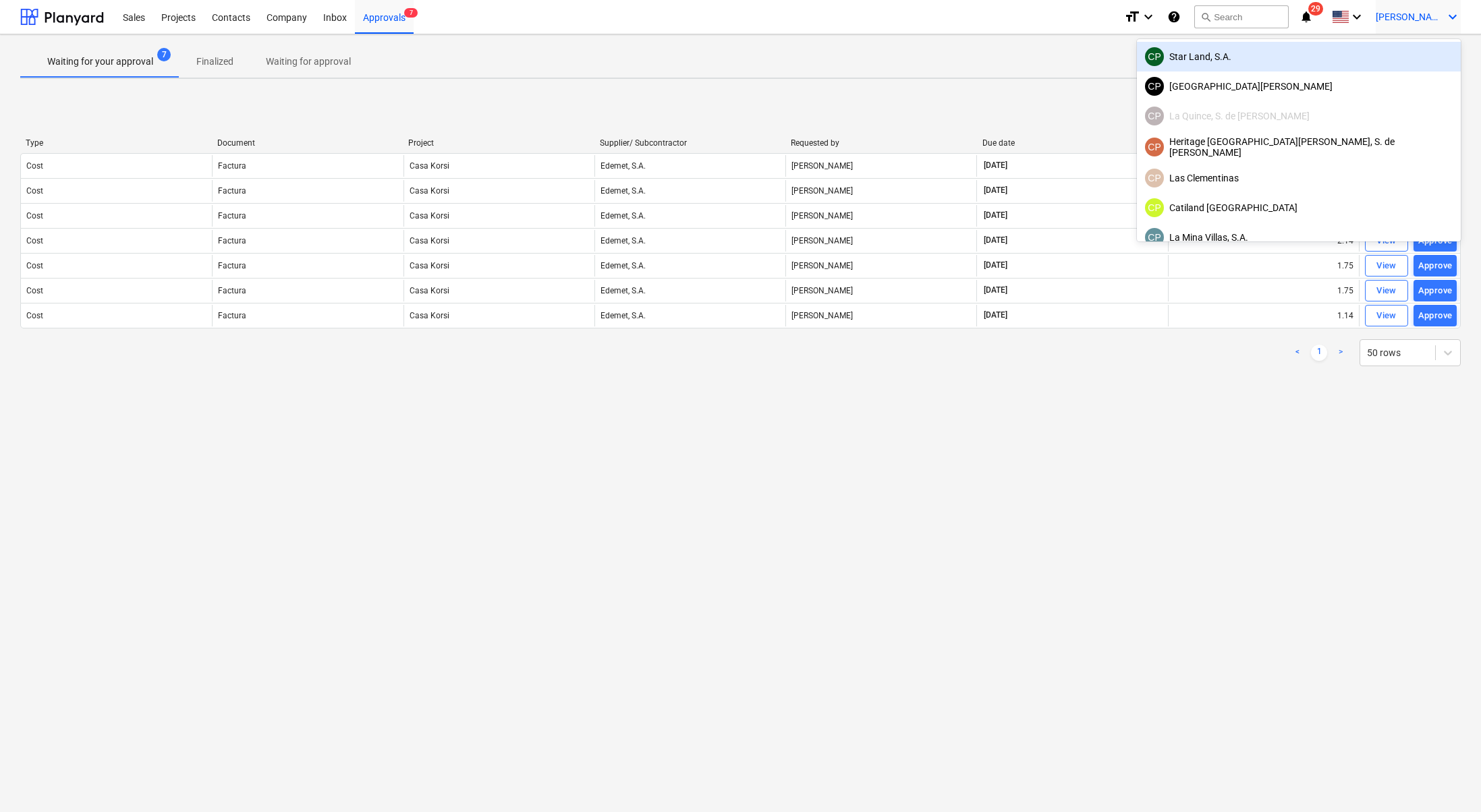
click at [1351, 47] on div "CP Star Land, S.A." at bounding box center [1298, 56] width 308 height 19
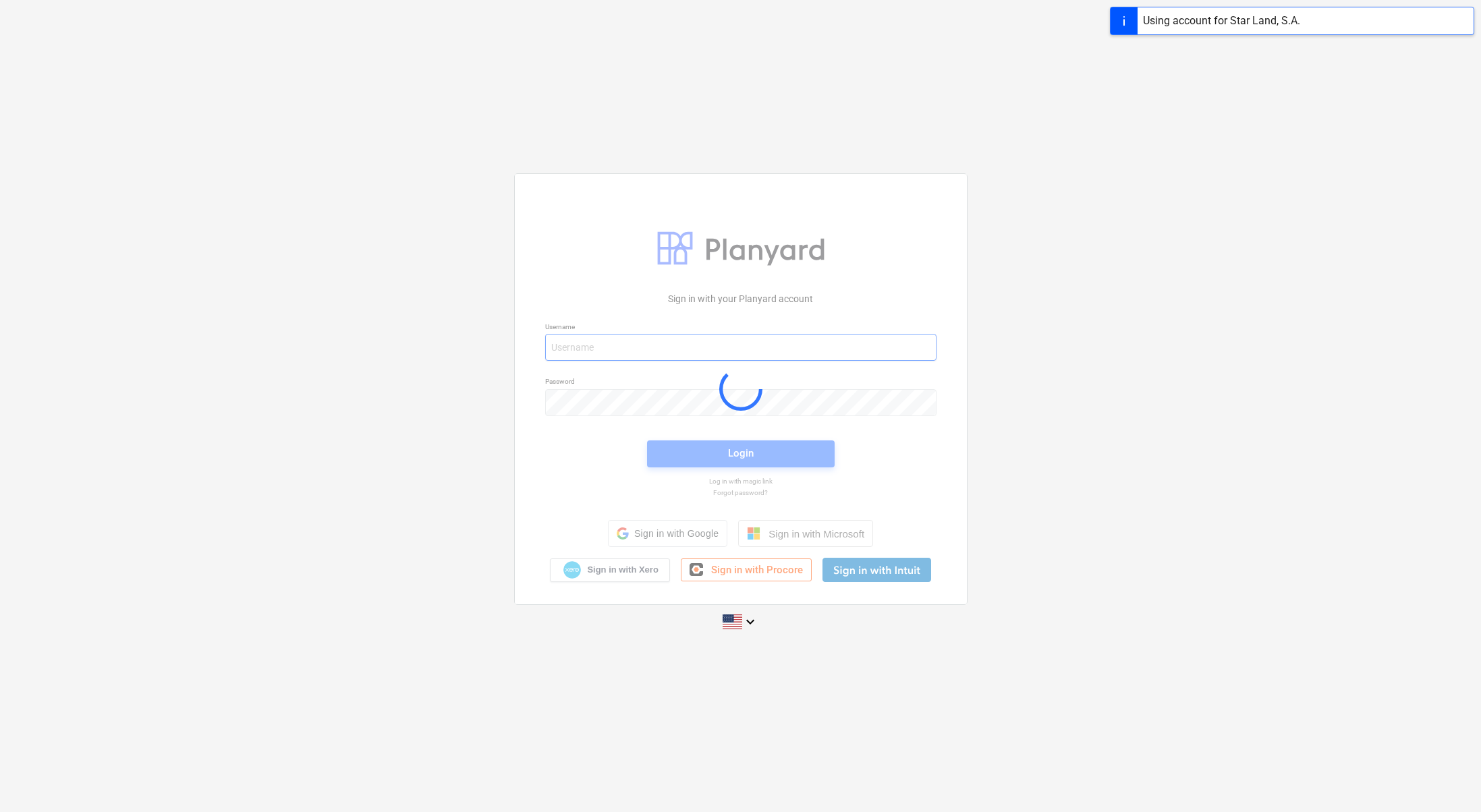
type input "[PERSON_NAME][EMAIL_ADDRESS][DOMAIN_NAME]"
